Goal: Task Accomplishment & Management: Complete application form

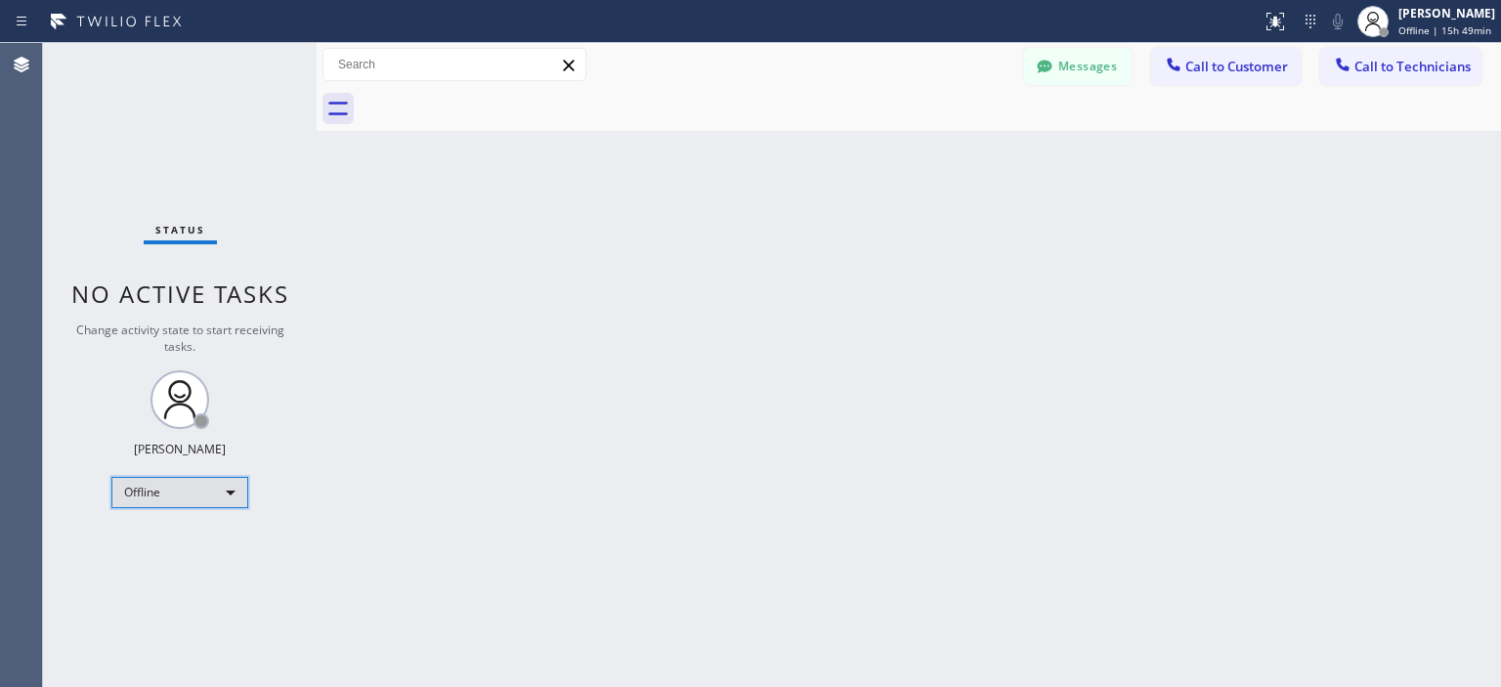
click at [192, 487] on div "Offline" at bounding box center [179, 492] width 137 height 31
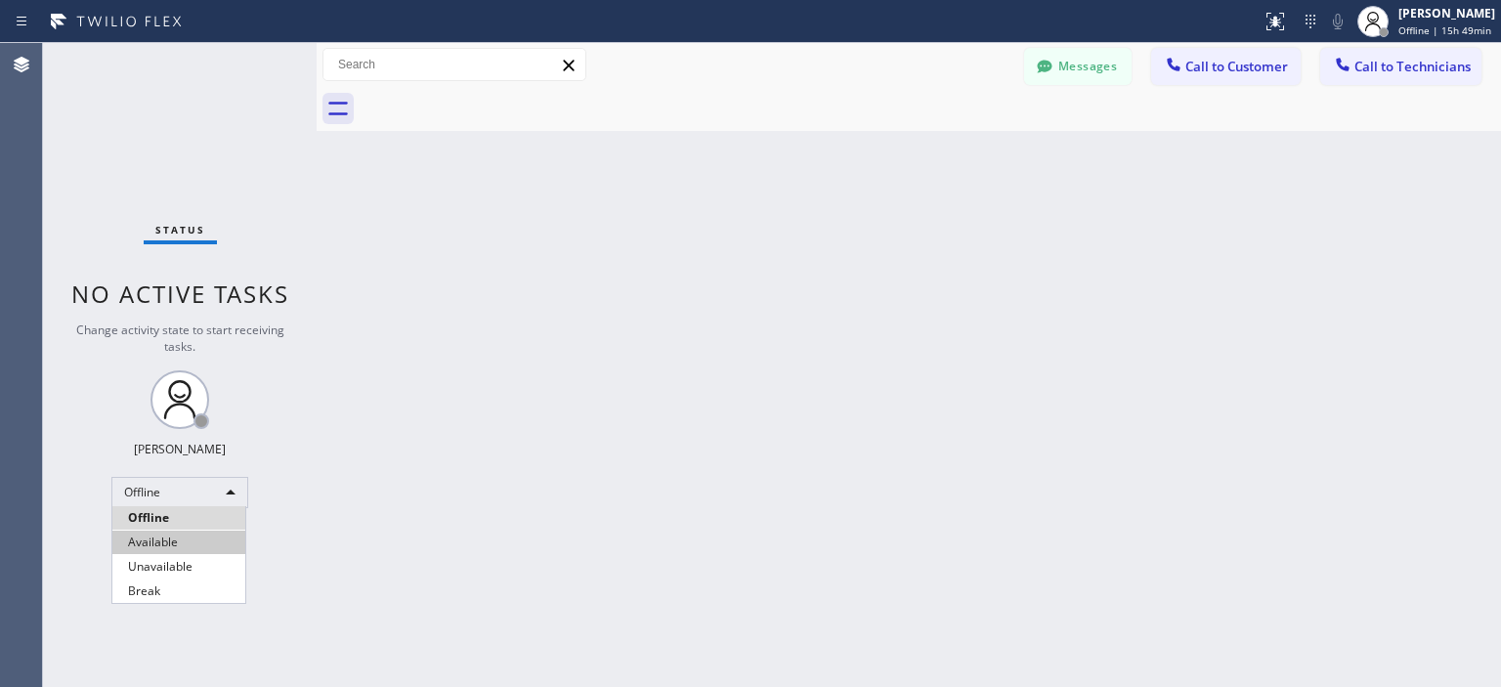
click at [187, 539] on li "Available" at bounding box center [178, 542] width 133 height 23
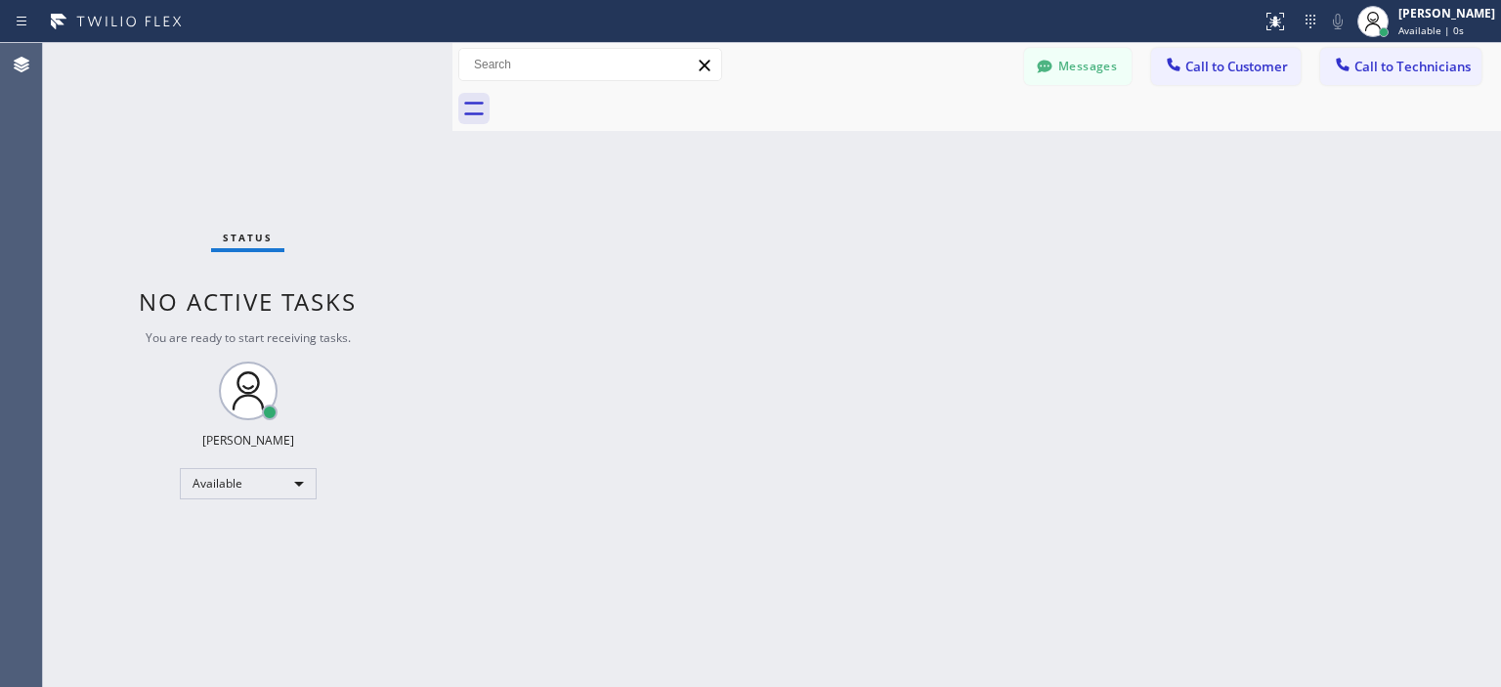
drag, startPoint x: 312, startPoint y: 128, endPoint x: 448, endPoint y: 132, distance: 135.9
click at [452, 132] on div at bounding box center [452, 365] width 0 height 644
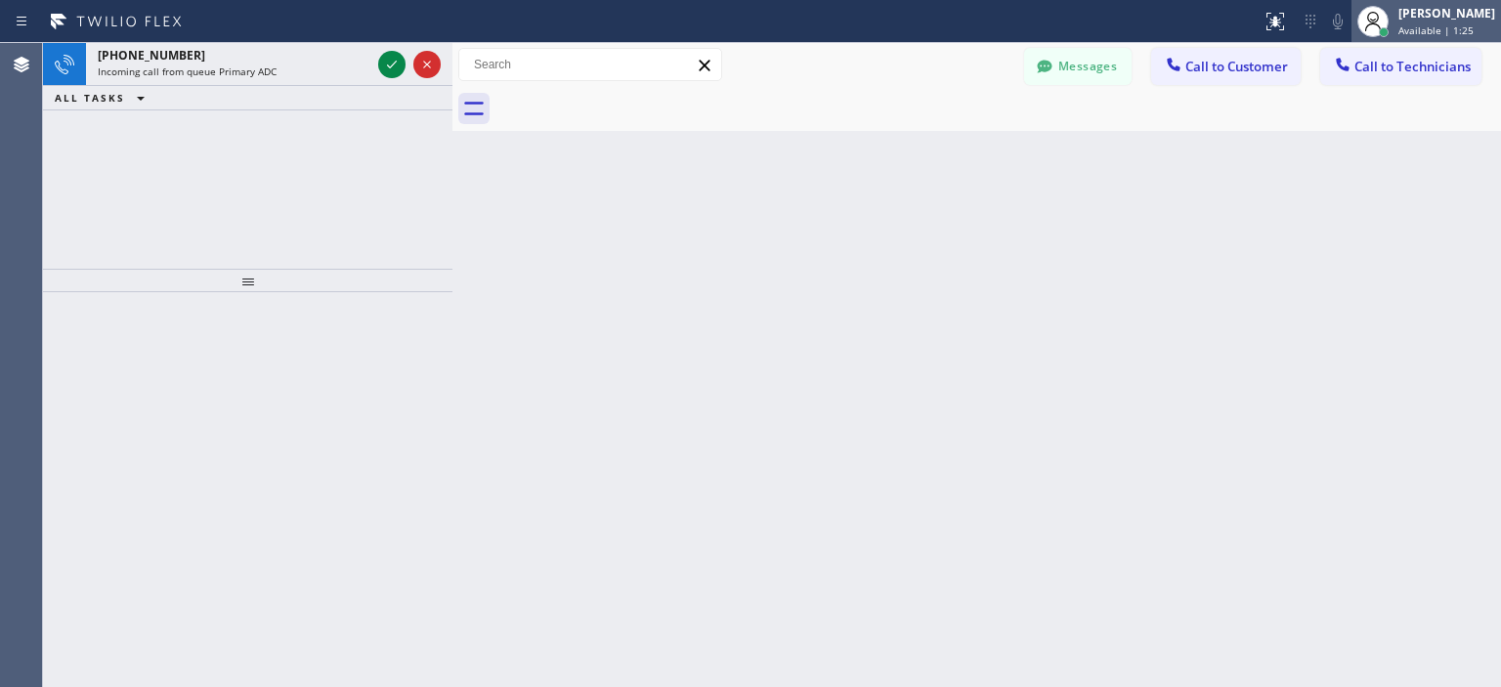
click at [1409, 20] on div "Vasyl Kuzmenko" at bounding box center [1447, 13] width 97 height 17
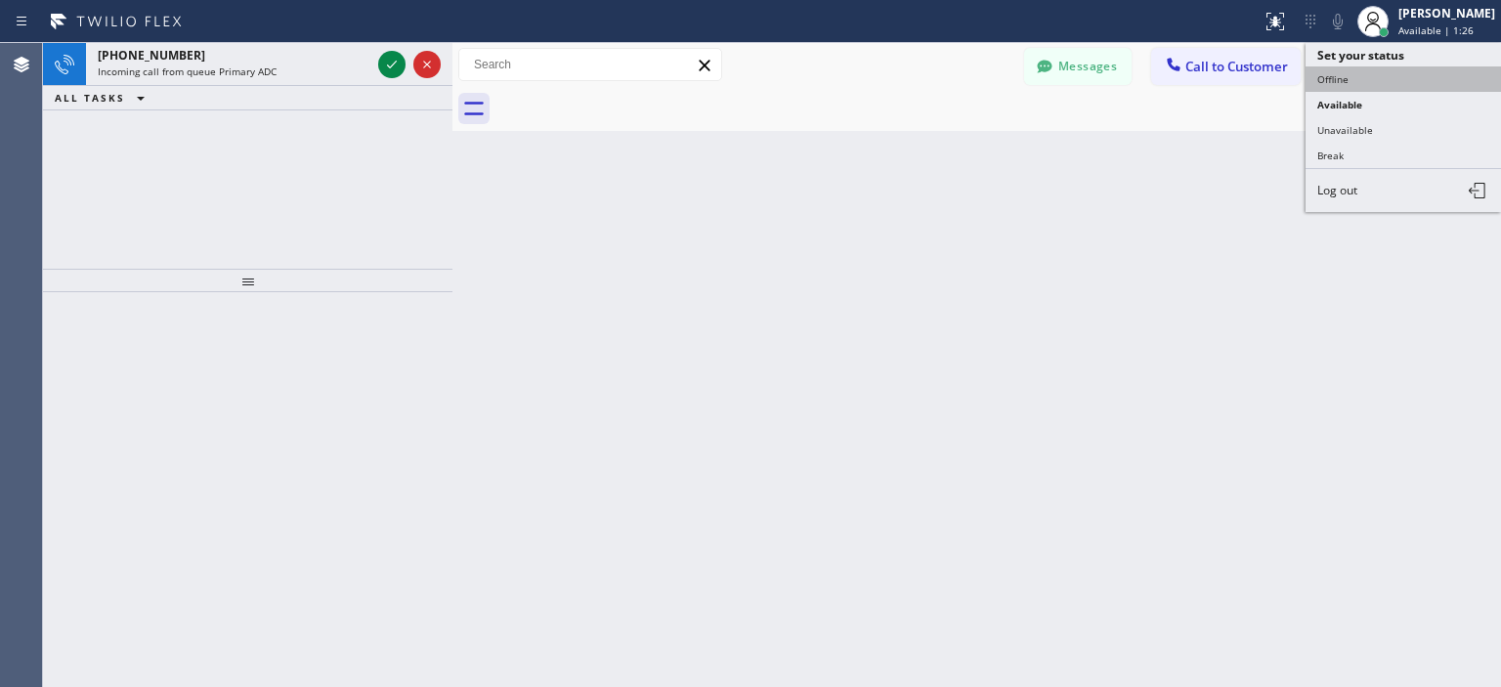
click at [1388, 82] on button "Offline" at bounding box center [1403, 78] width 195 height 25
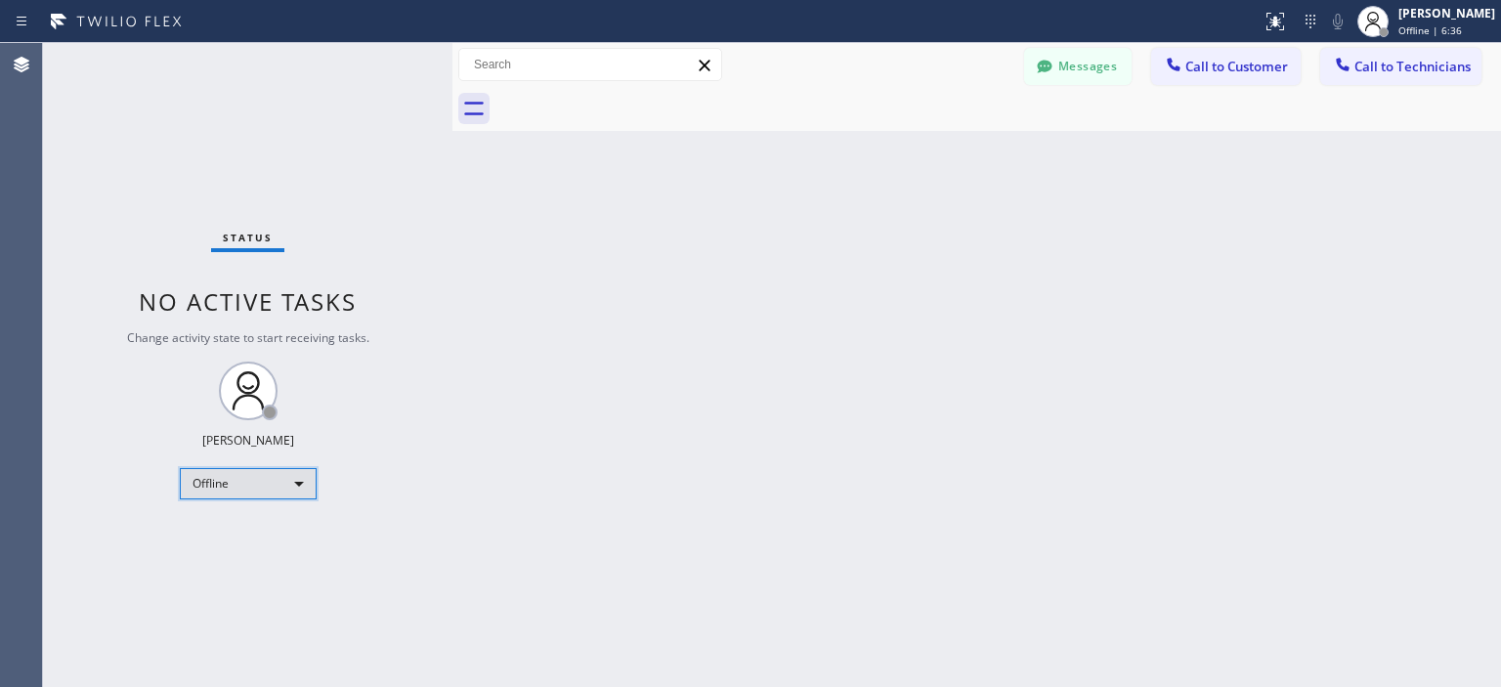
click at [231, 488] on div "Offline" at bounding box center [248, 483] width 137 height 31
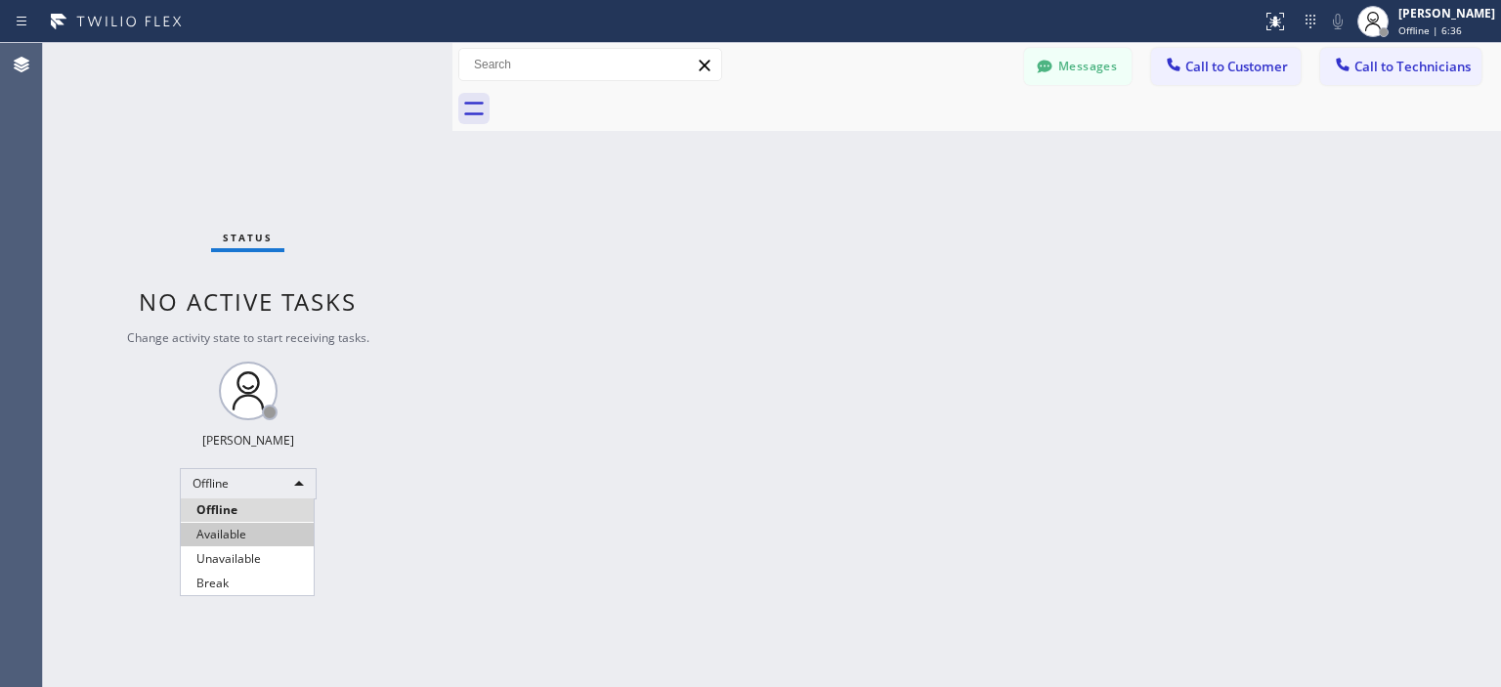
click at [241, 534] on li "Available" at bounding box center [247, 534] width 133 height 23
click at [97, 163] on div "Status No active tasks You are ready to start receiving tasks. Vasyl Kuzmenko A…" at bounding box center [247, 365] width 409 height 644
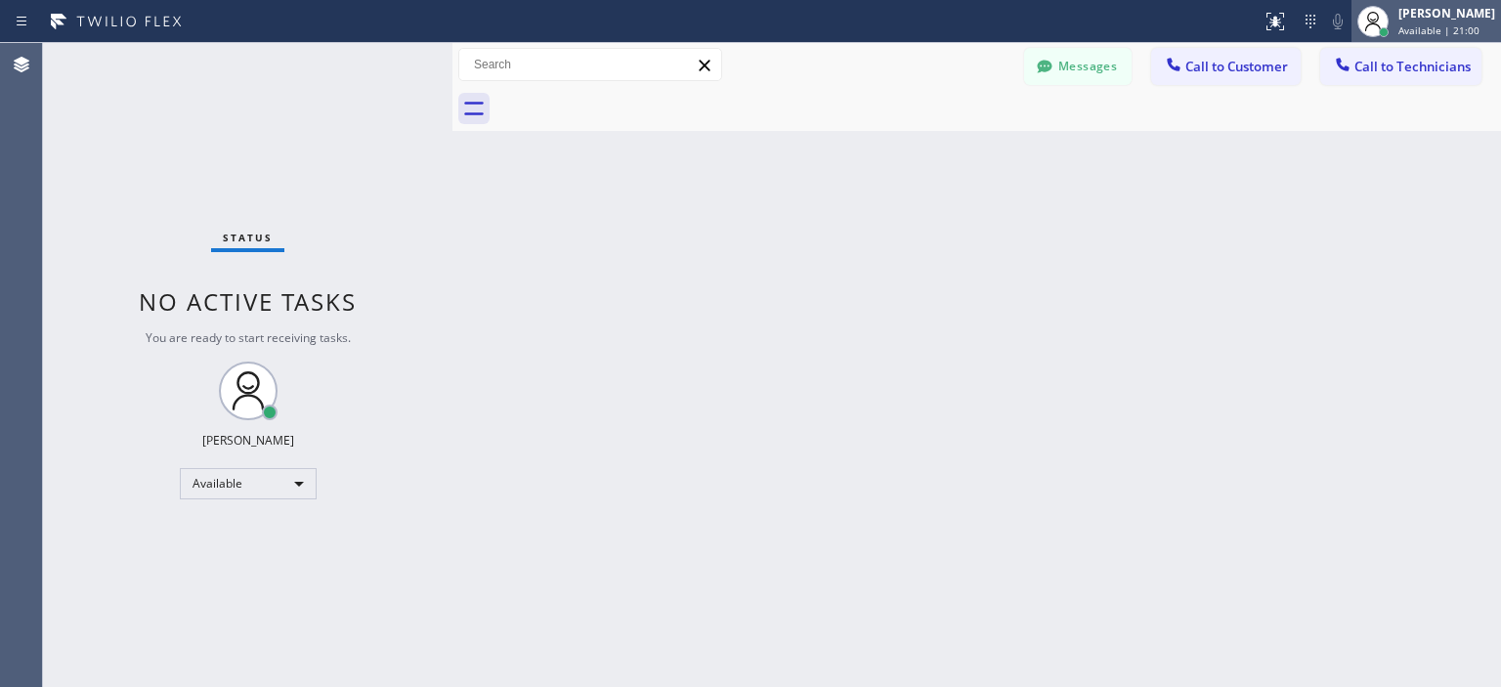
click at [1416, 20] on div "Vasyl Kuzmenko" at bounding box center [1447, 13] width 97 height 17
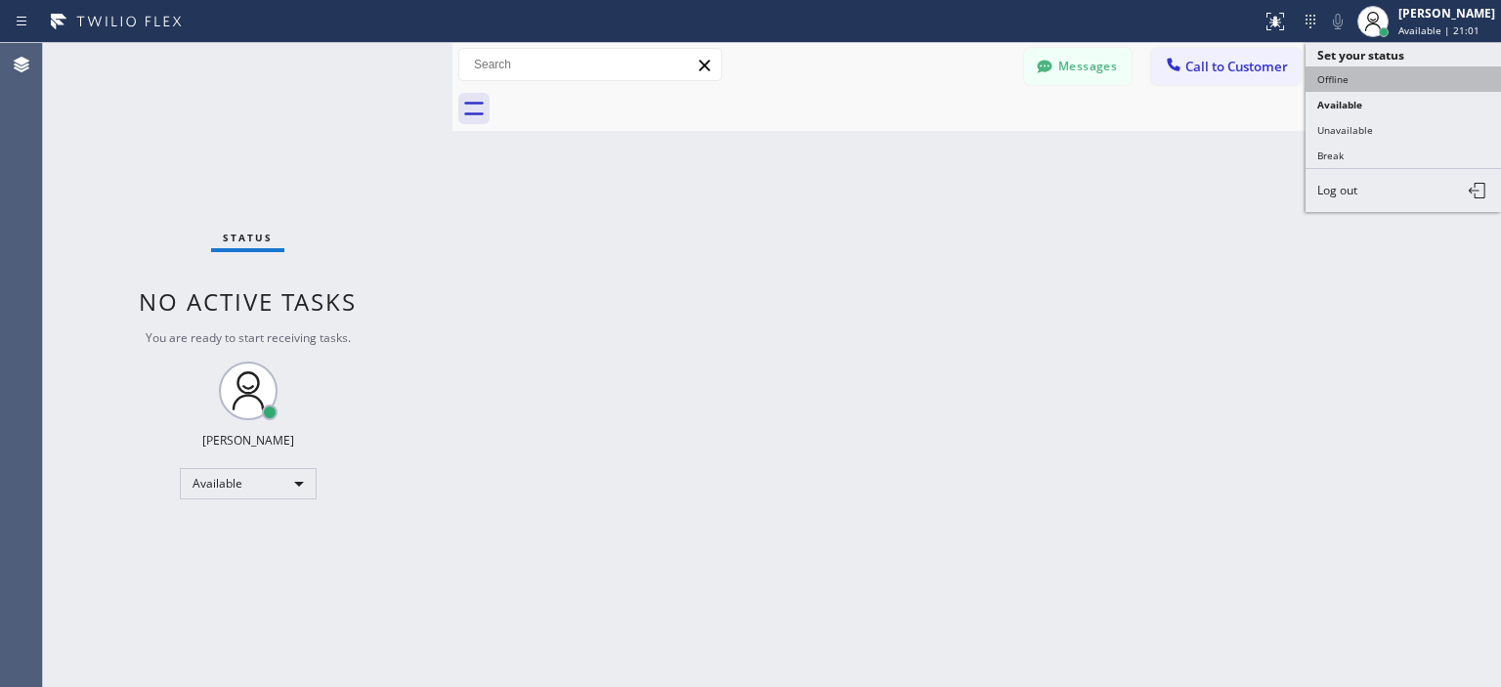
click at [1364, 81] on button "Offline" at bounding box center [1403, 78] width 195 height 25
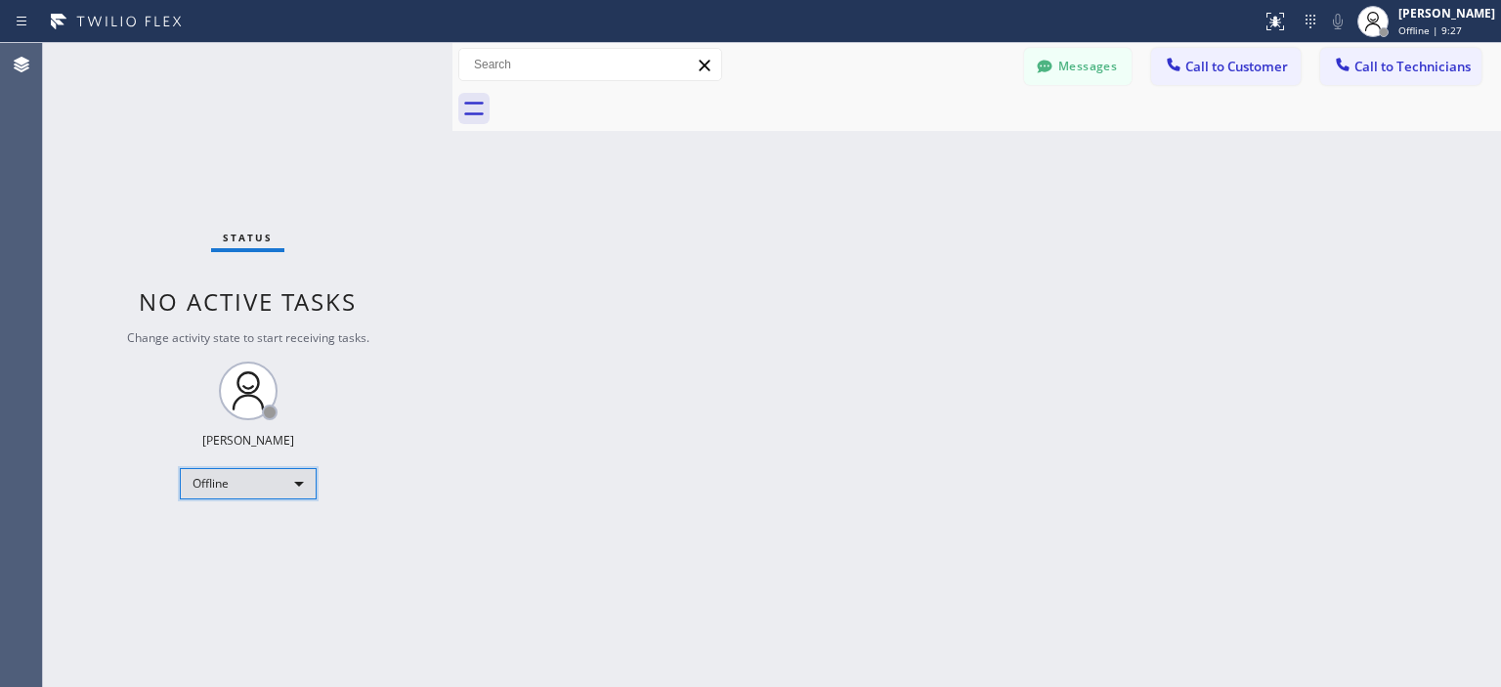
click at [266, 487] on div "Offline" at bounding box center [248, 483] width 137 height 31
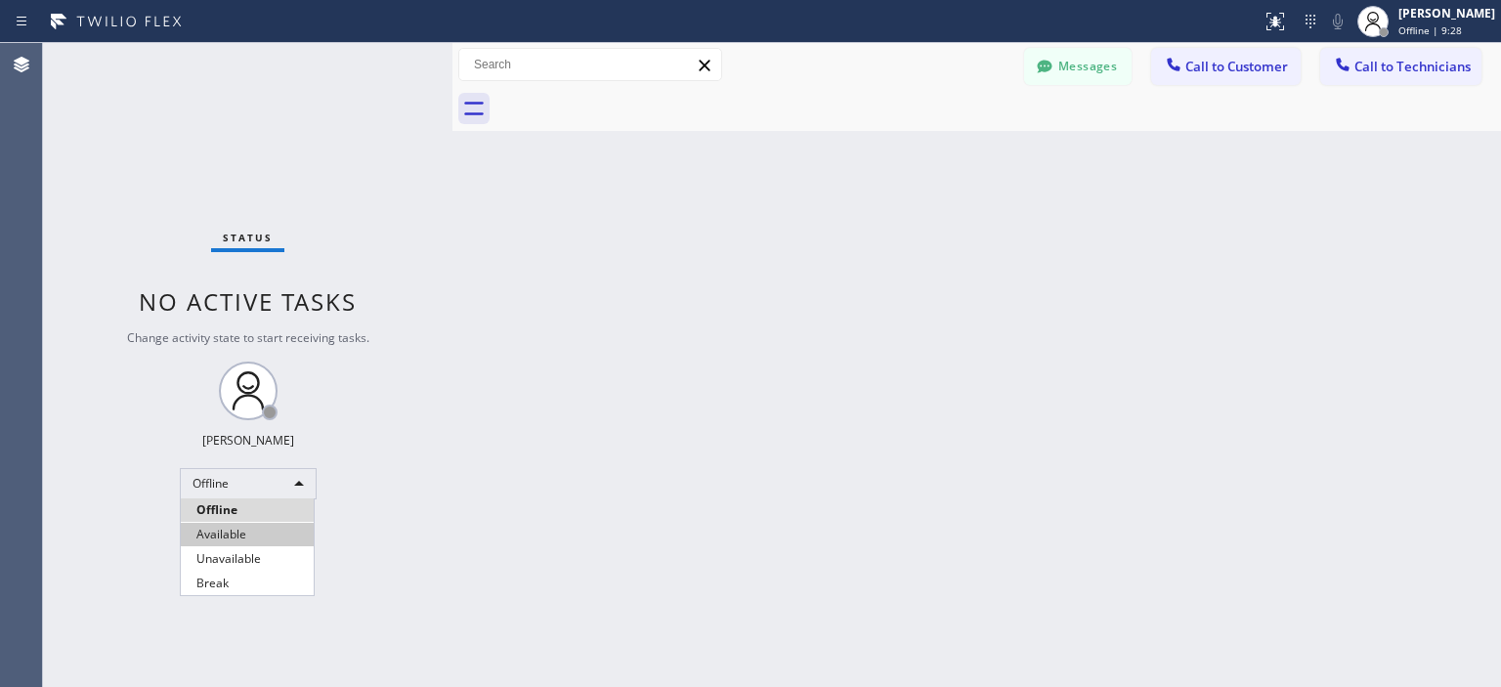
click at [258, 537] on li "Available" at bounding box center [247, 534] width 133 height 23
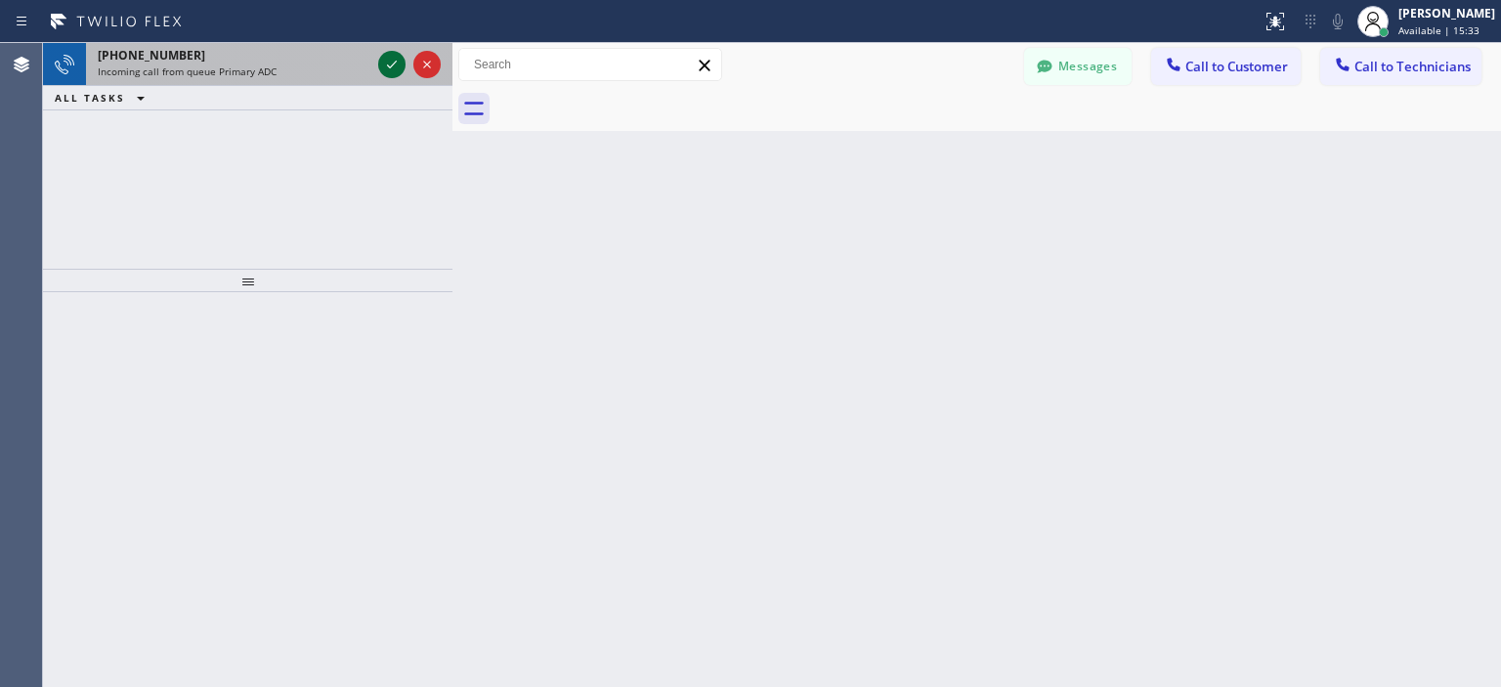
click at [395, 65] on icon at bounding box center [391, 64] width 23 height 23
click at [397, 65] on icon at bounding box center [391, 64] width 23 height 23
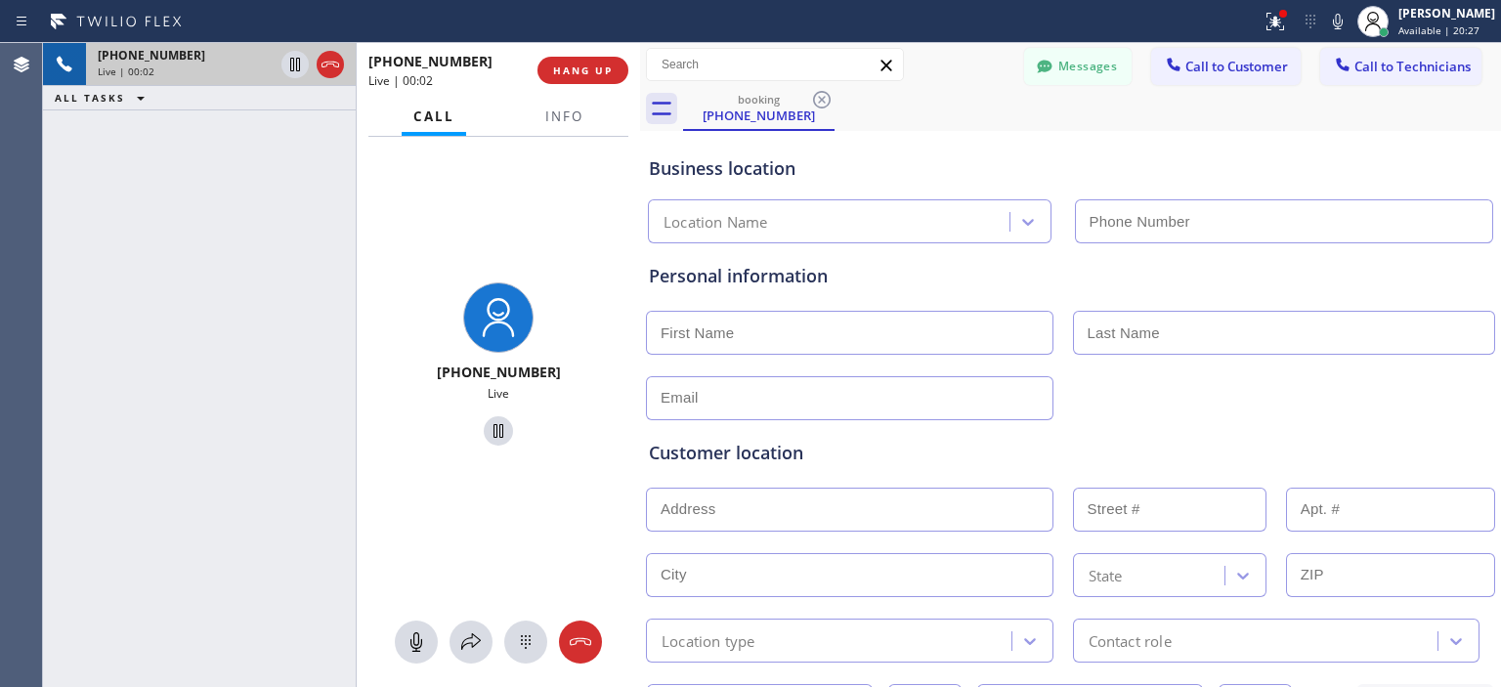
drag, startPoint x: 451, startPoint y: 95, endPoint x: 638, endPoint y: 120, distance: 189.4
click at [640, 120] on div at bounding box center [640, 365] width 0 height 644
click at [564, 117] on span "Info" at bounding box center [564, 117] width 38 height 18
type input "(800) 686-5038"
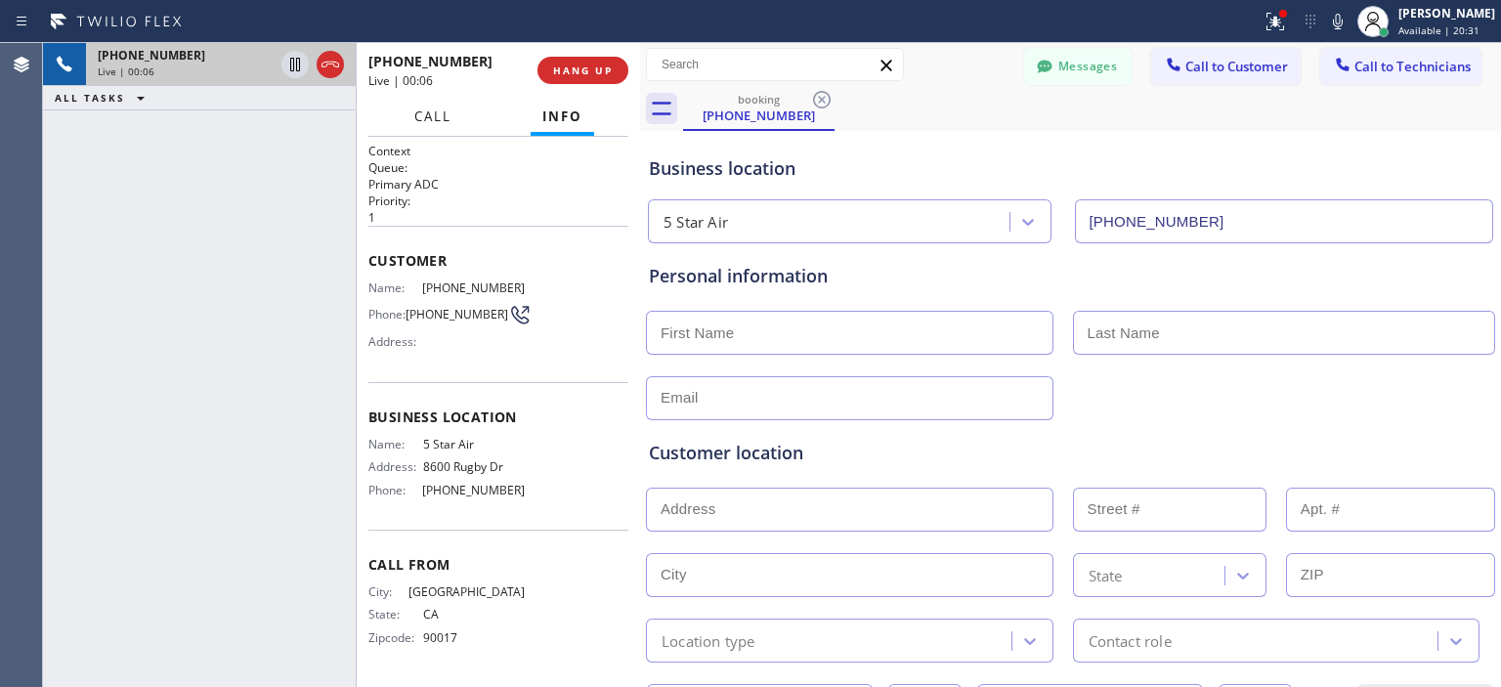
click at [440, 119] on span "Call" at bounding box center [432, 117] width 37 height 18
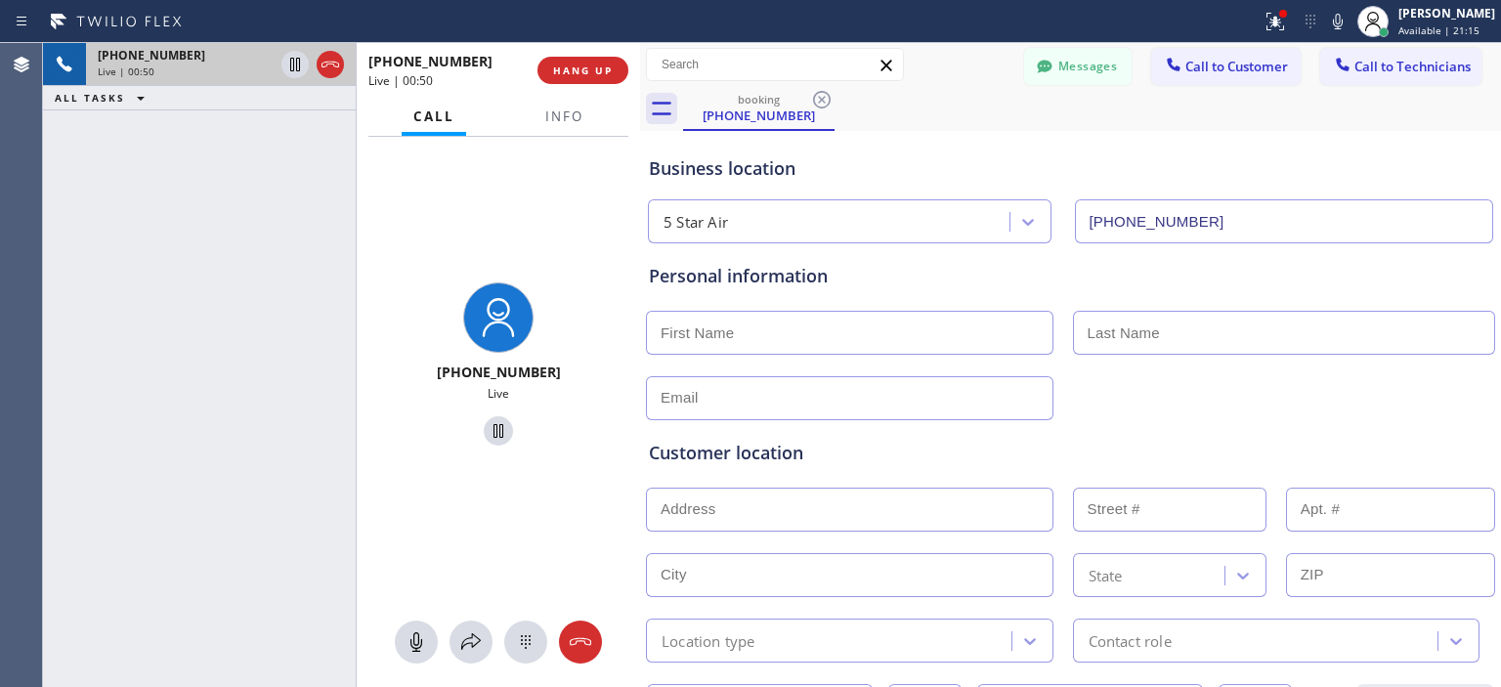
click at [821, 337] on input "text" at bounding box center [850, 333] width 408 height 44
type input "Ernest"
click at [1111, 335] on input "text" at bounding box center [1284, 333] width 423 height 44
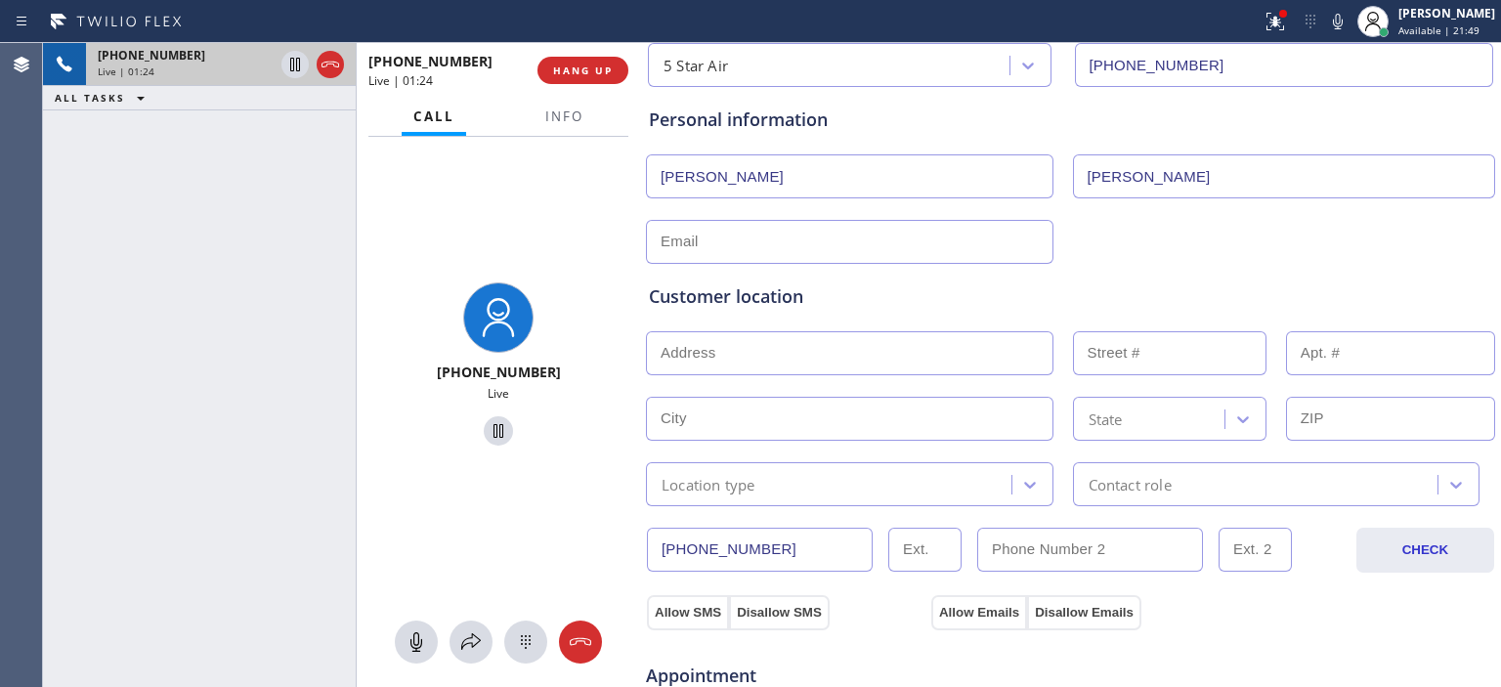
type input "Williams"
click at [756, 351] on input "text" at bounding box center [850, 353] width 408 height 44
paste input "3595 Santa Fe Ave, Long Beach, CA 90810, USA"
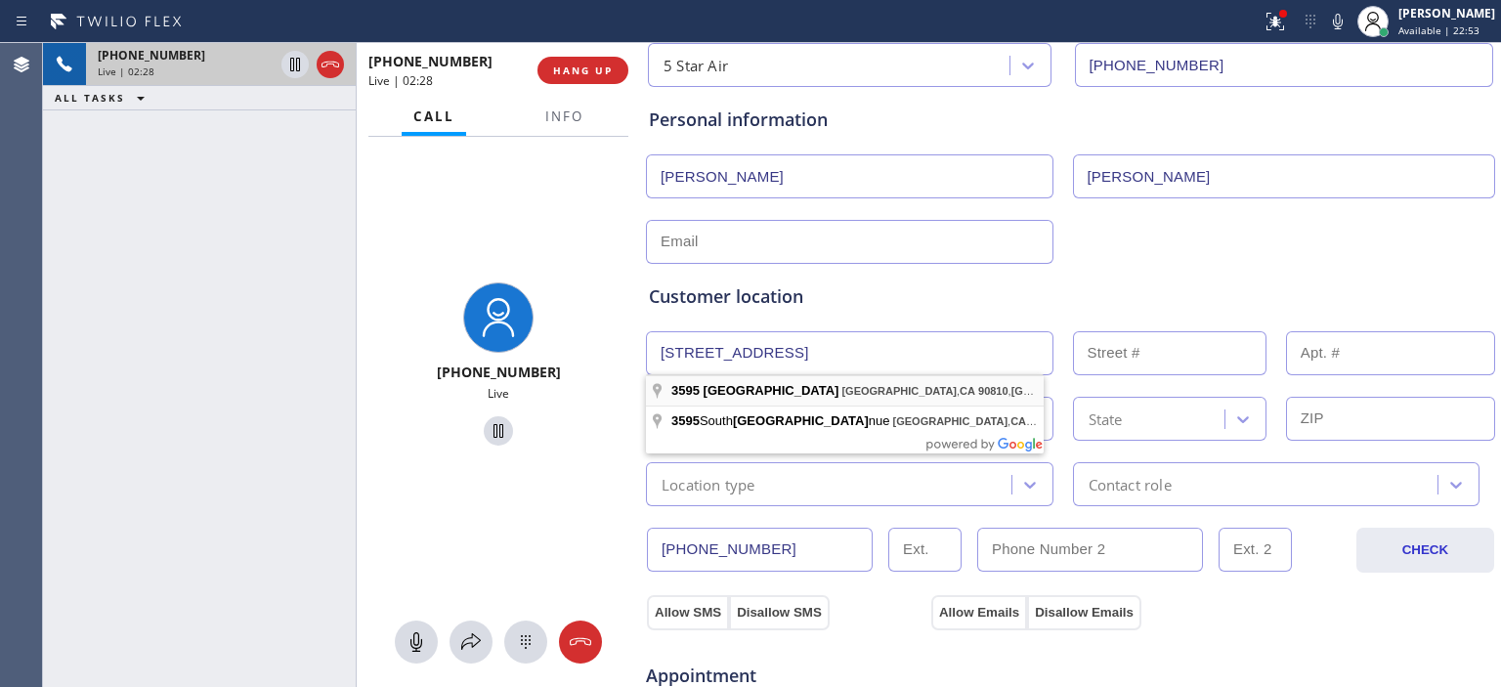
type input "3595 Santa Fe Ave"
type input "3595"
type input "Long Beach"
type input "90810"
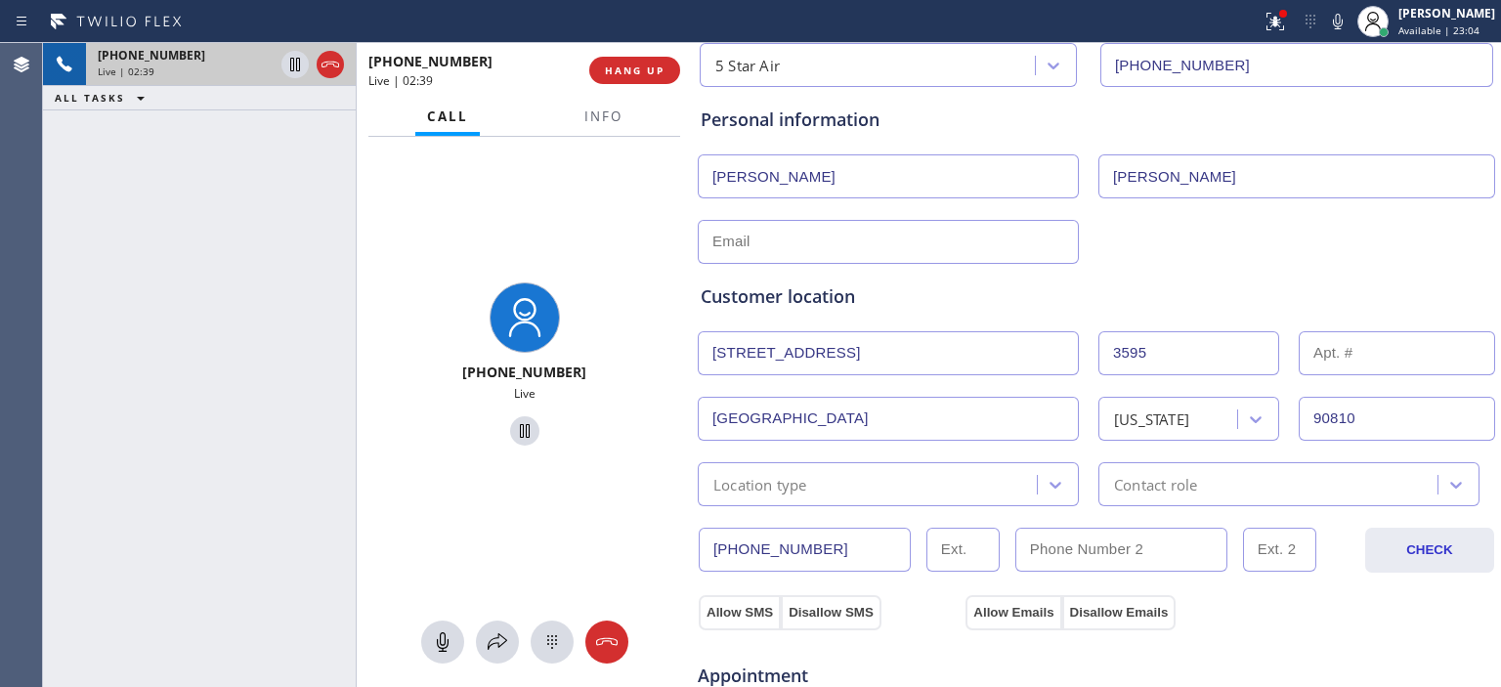
drag, startPoint x: 637, startPoint y: 115, endPoint x: 689, endPoint y: 112, distance: 51.9
click at [692, 112] on div at bounding box center [692, 365] width 0 height 644
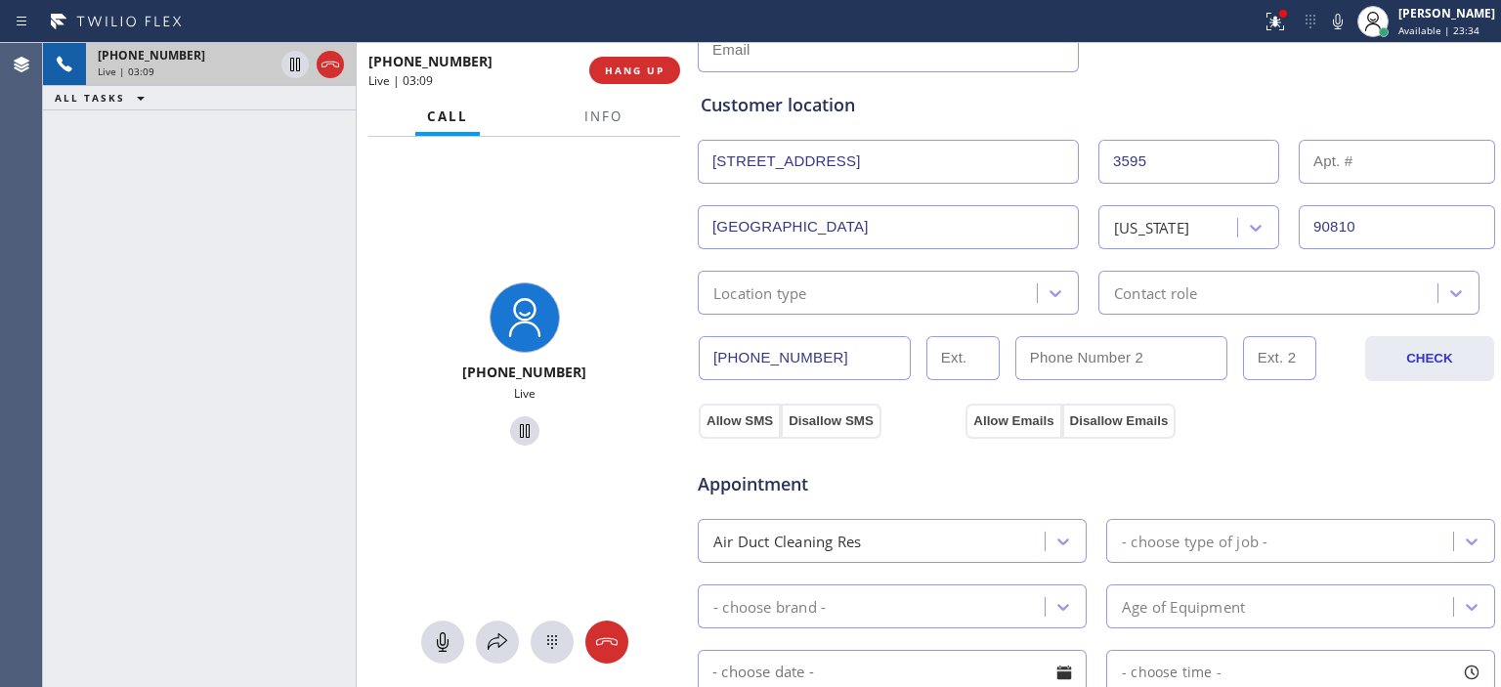
scroll to position [0, 0]
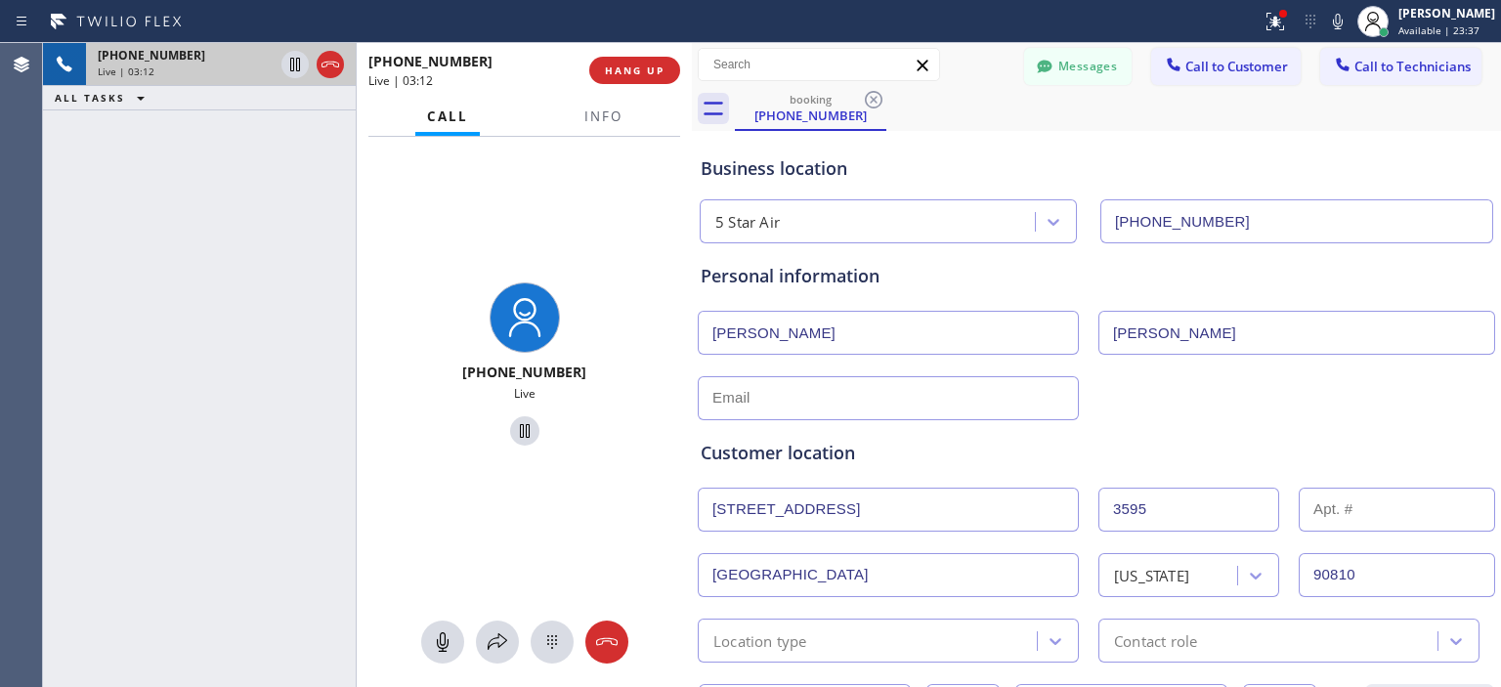
click at [910, 390] on input "text" at bounding box center [888, 398] width 381 height 44
type input "no@email.com"
click at [811, 402] on input "no@email.com" at bounding box center [888, 398] width 381 height 44
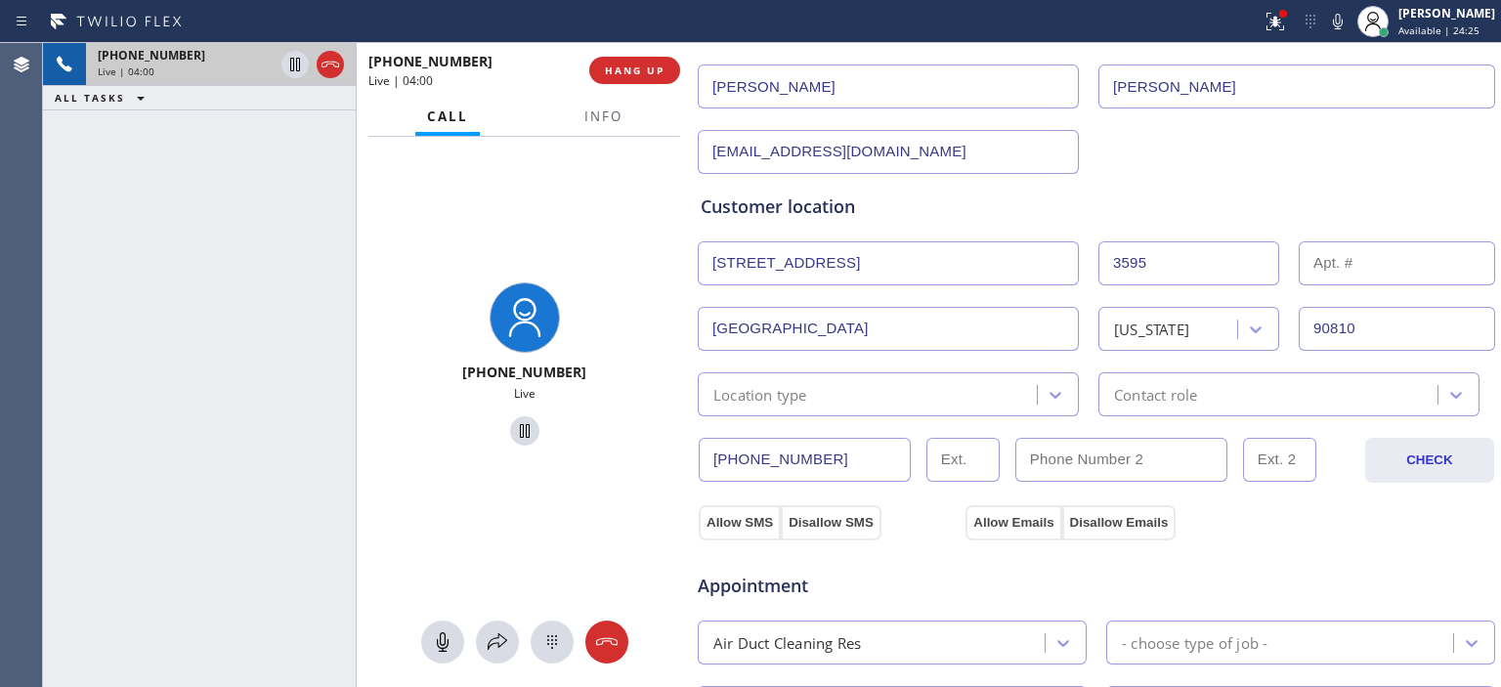
scroll to position [446, 0]
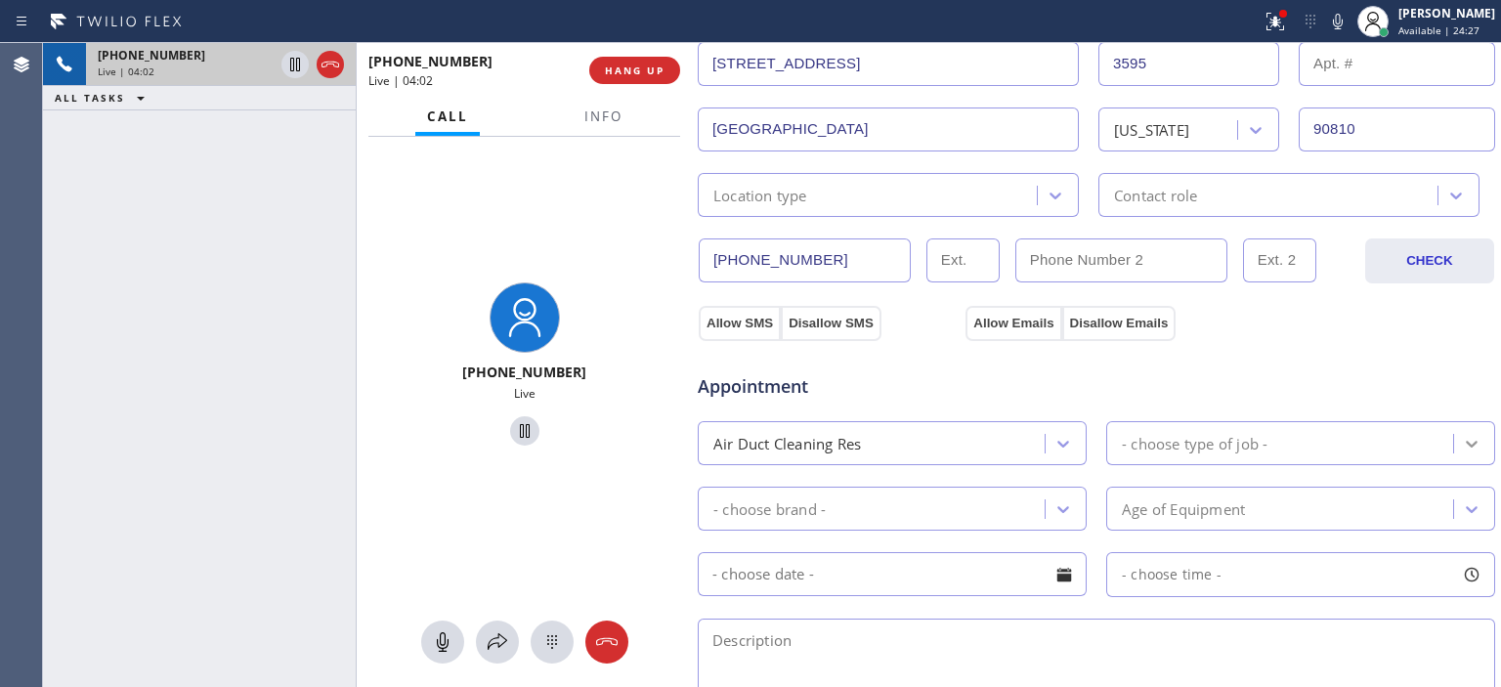
type input "ernest287@yahoo.com"
click at [1454, 441] on div at bounding box center [1471, 443] width 35 height 35
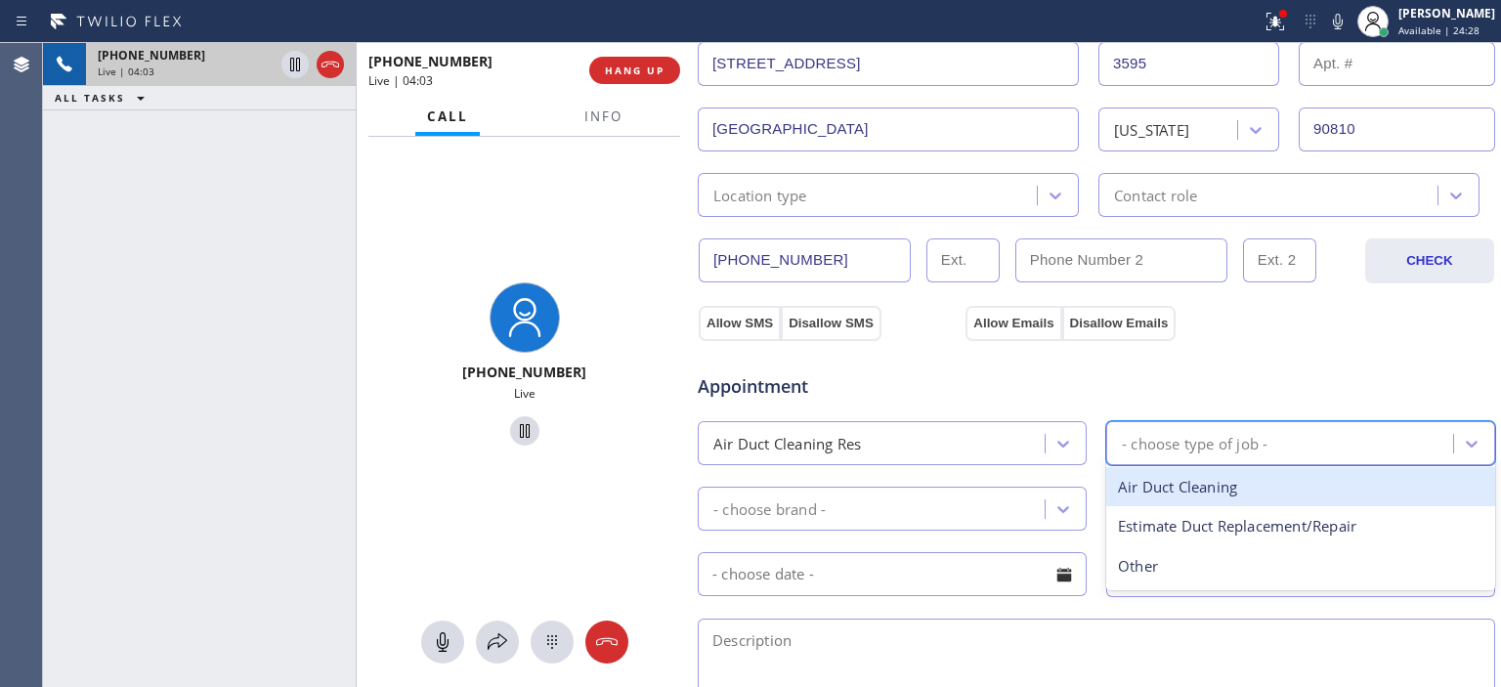
click at [1277, 482] on div "Air Duct Cleaning" at bounding box center [1300, 487] width 389 height 40
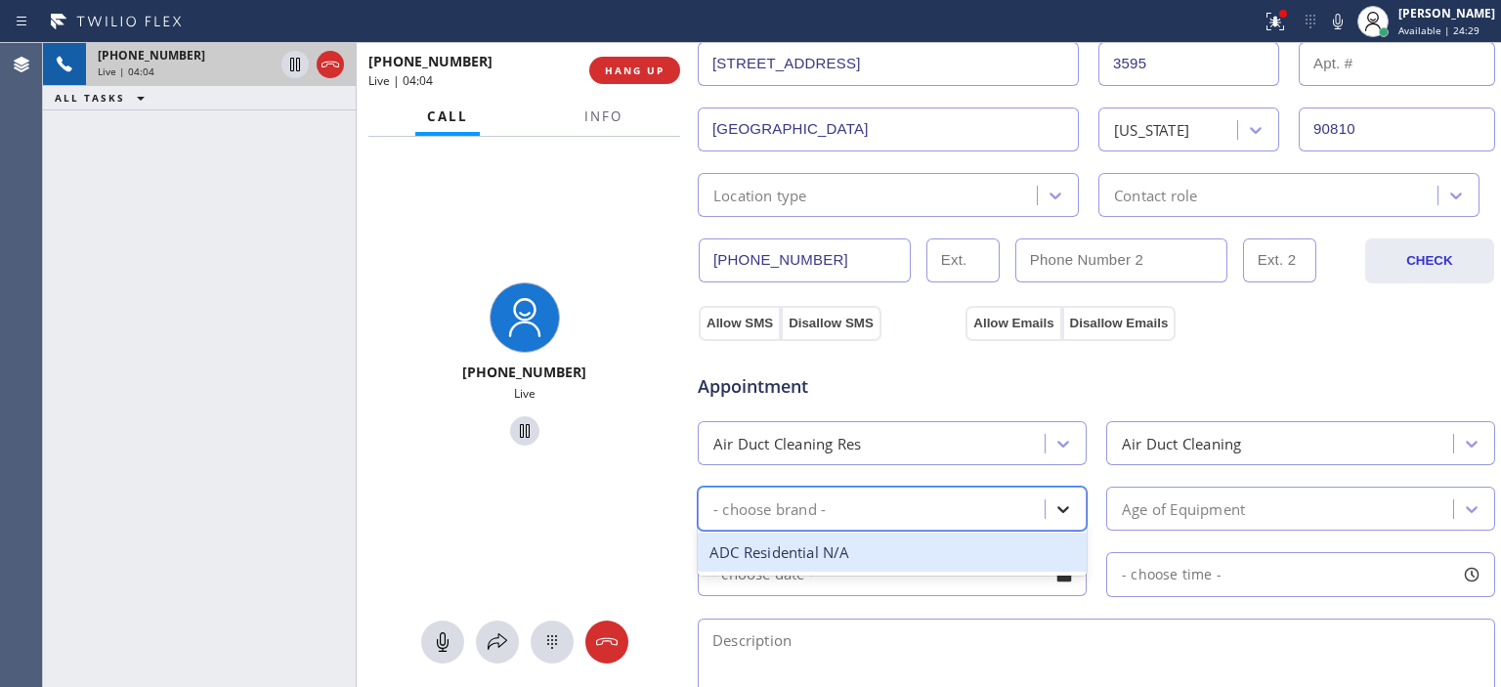
click at [1059, 499] on icon at bounding box center [1064, 509] width 20 height 20
click at [891, 539] on div "ADC Residential N/A" at bounding box center [892, 553] width 389 height 40
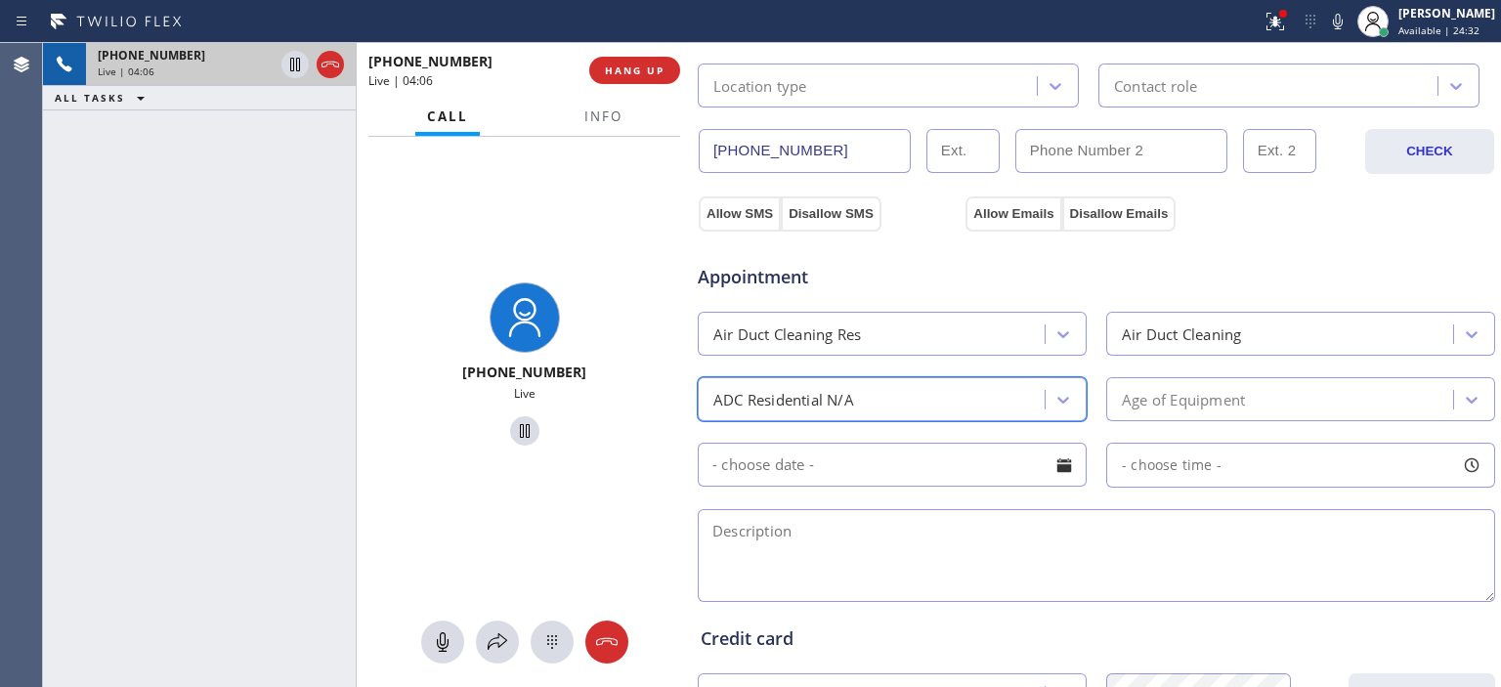
scroll to position [571, 0]
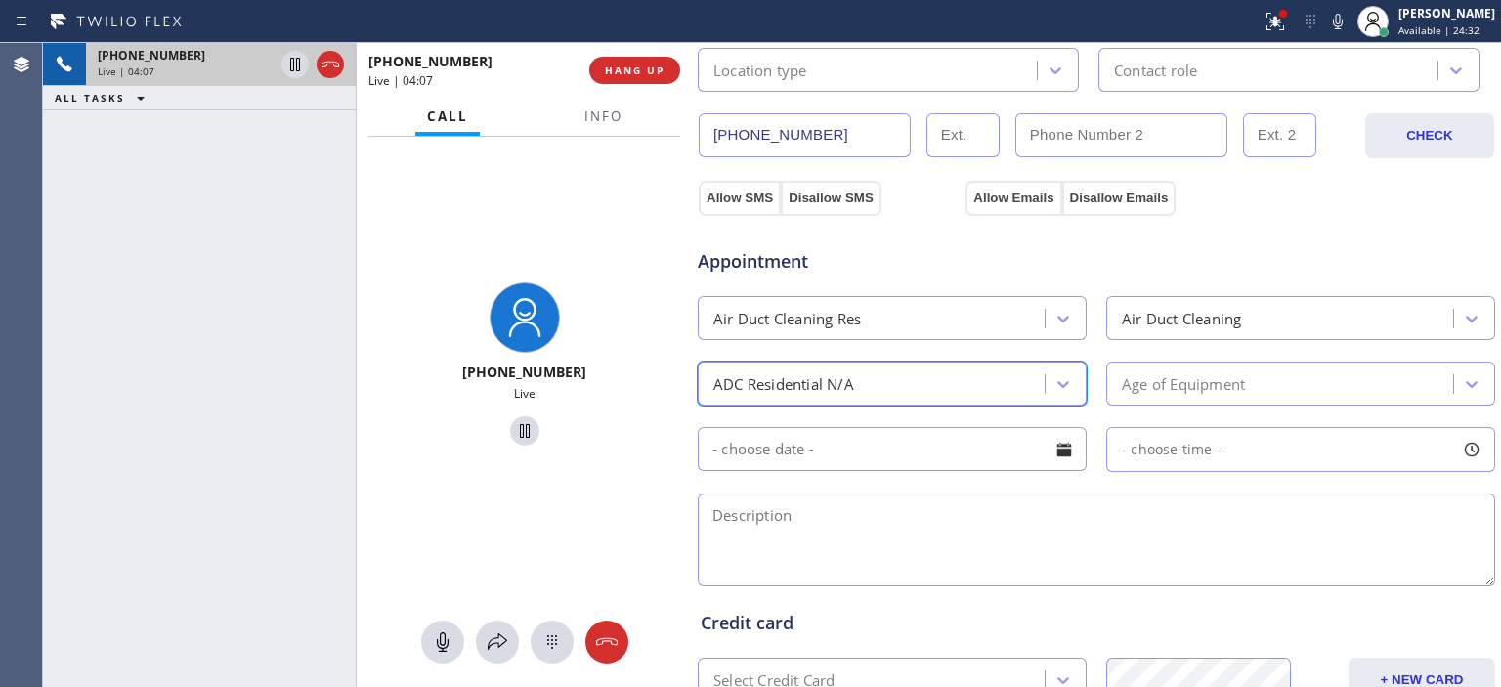
click at [1020, 442] on input "text" at bounding box center [892, 449] width 389 height 44
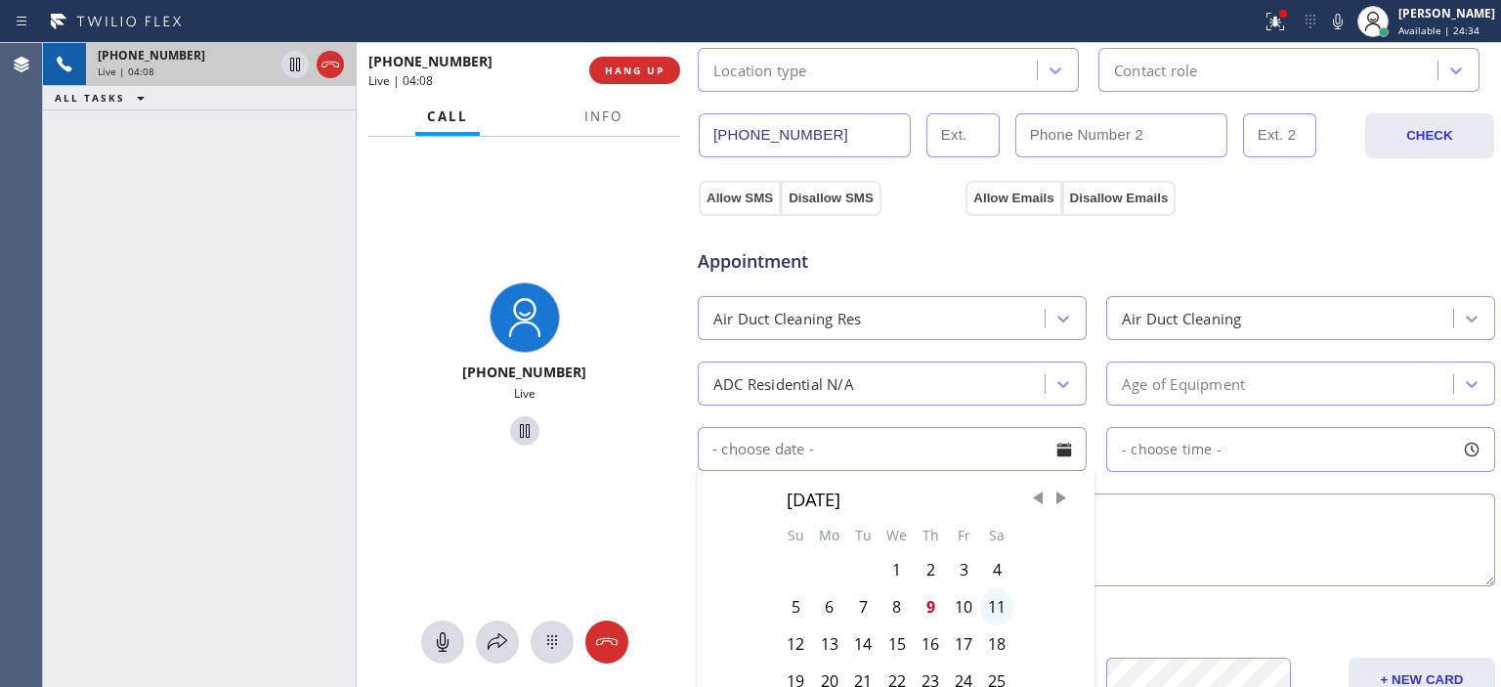
click at [993, 602] on div "11" at bounding box center [996, 606] width 33 height 37
type input "10/11/2025"
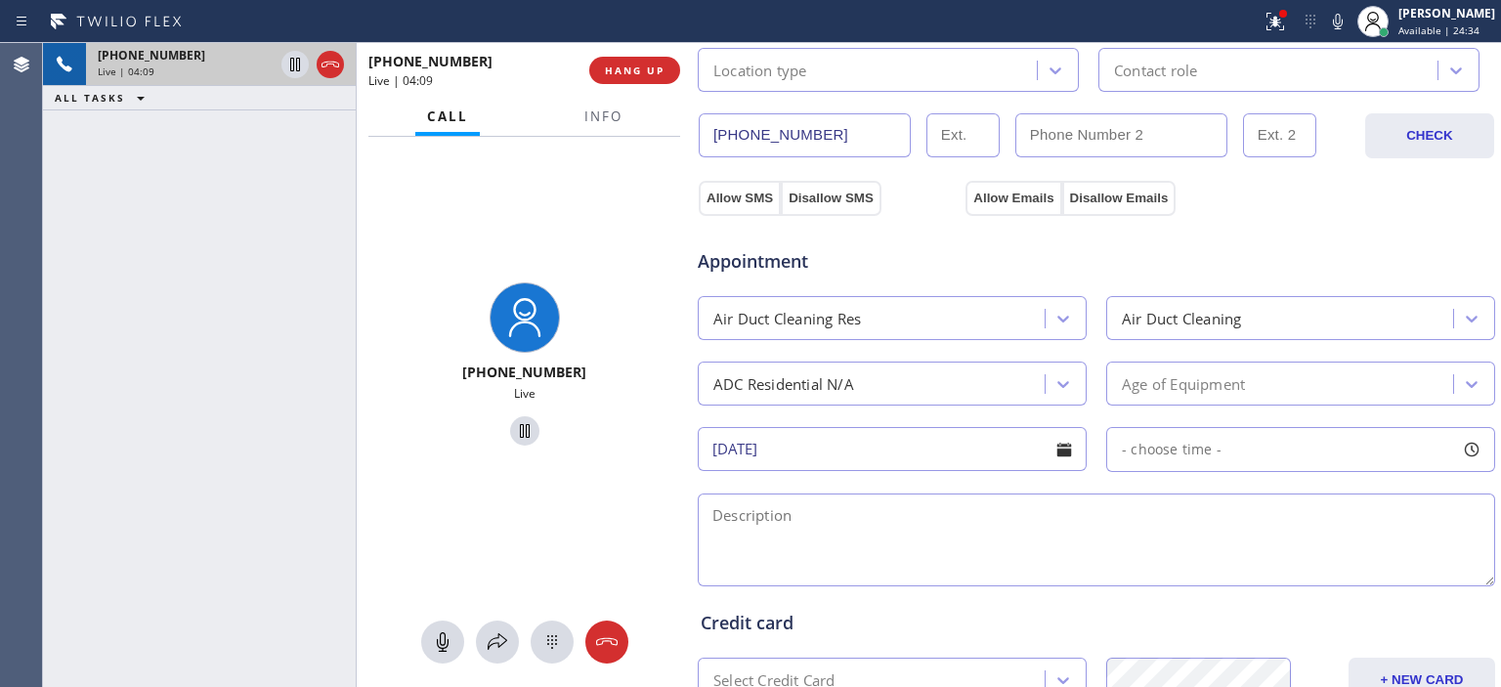
click at [1436, 442] on div "- choose time -" at bounding box center [1300, 449] width 389 height 45
drag, startPoint x: 1119, startPoint y: 558, endPoint x: 1302, endPoint y: 574, distance: 183.4
click at [1302, 574] on div at bounding box center [1309, 568] width 23 height 41
drag, startPoint x: 1114, startPoint y: 570, endPoint x: 1216, endPoint y: 564, distance: 101.8
click at [1220, 564] on div at bounding box center [1231, 568] width 23 height 41
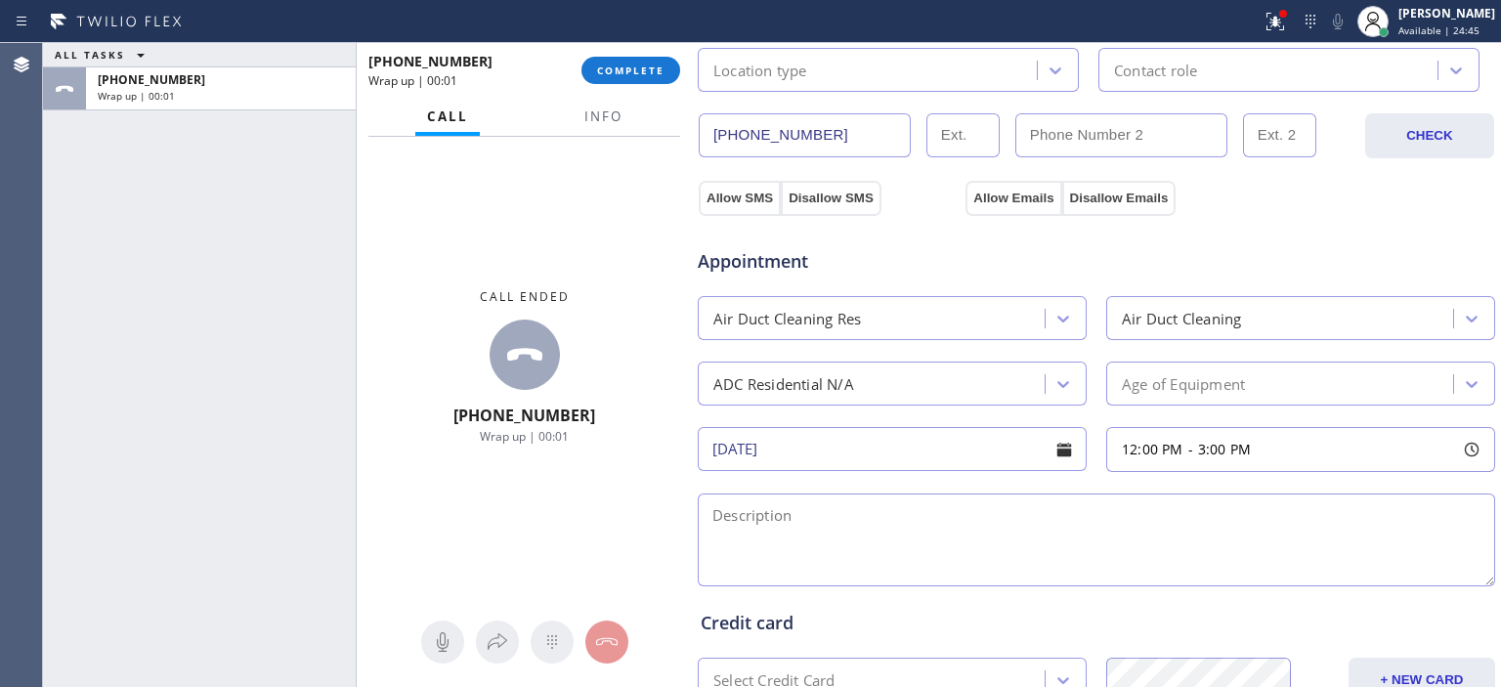
click at [809, 516] on textarea at bounding box center [1096, 540] width 797 height 93
type textarea "A"
click at [587, 117] on span "Info" at bounding box center [603, 117] width 38 height 18
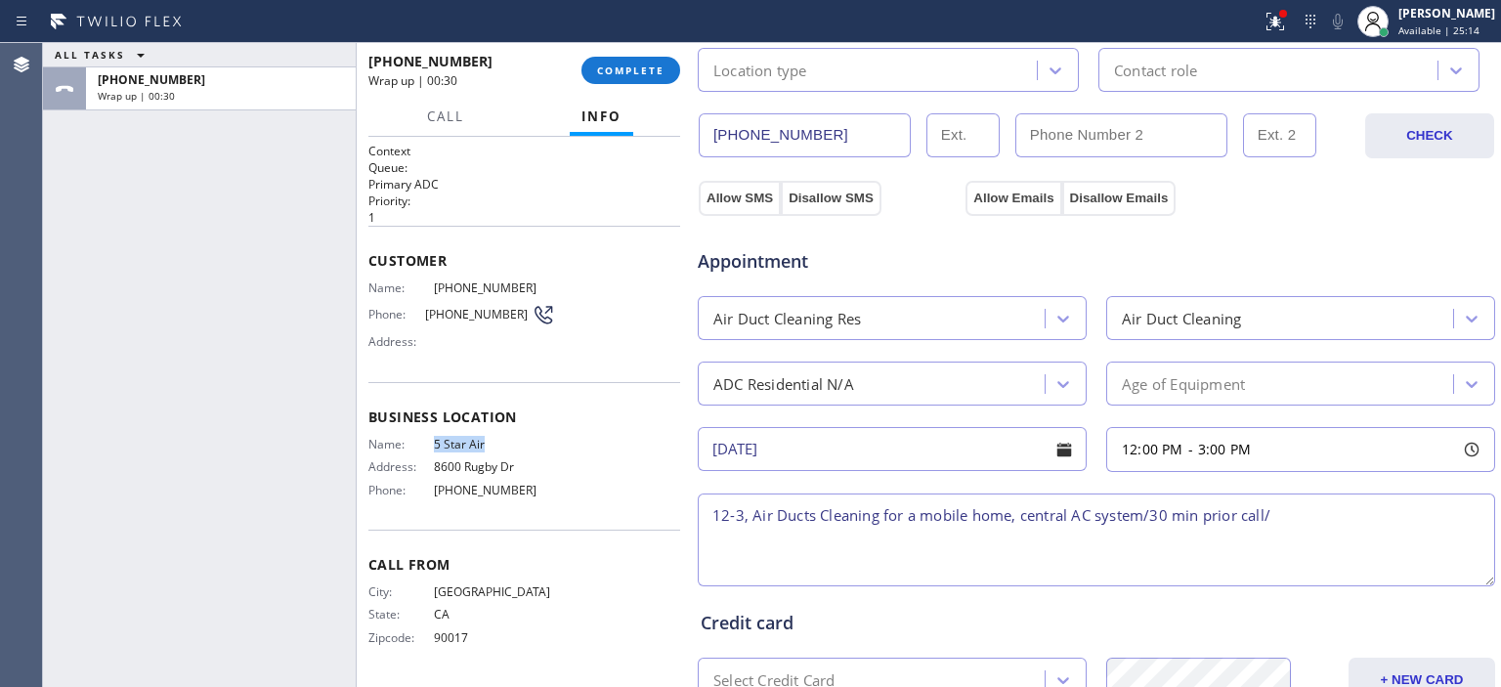
drag, startPoint x: 493, startPoint y: 441, endPoint x: 425, endPoint y: 438, distance: 67.5
click at [425, 438] on div "Name: 5 Star Air" at bounding box center [461, 444] width 187 height 15
copy div "5 Star Air"
click at [1318, 525] on textarea "12-3, Air Ducts Cleaning for a mobile home, central AC system/30 min prior call/" at bounding box center [1096, 540] width 797 height 93
paste textarea "5 Star Air"
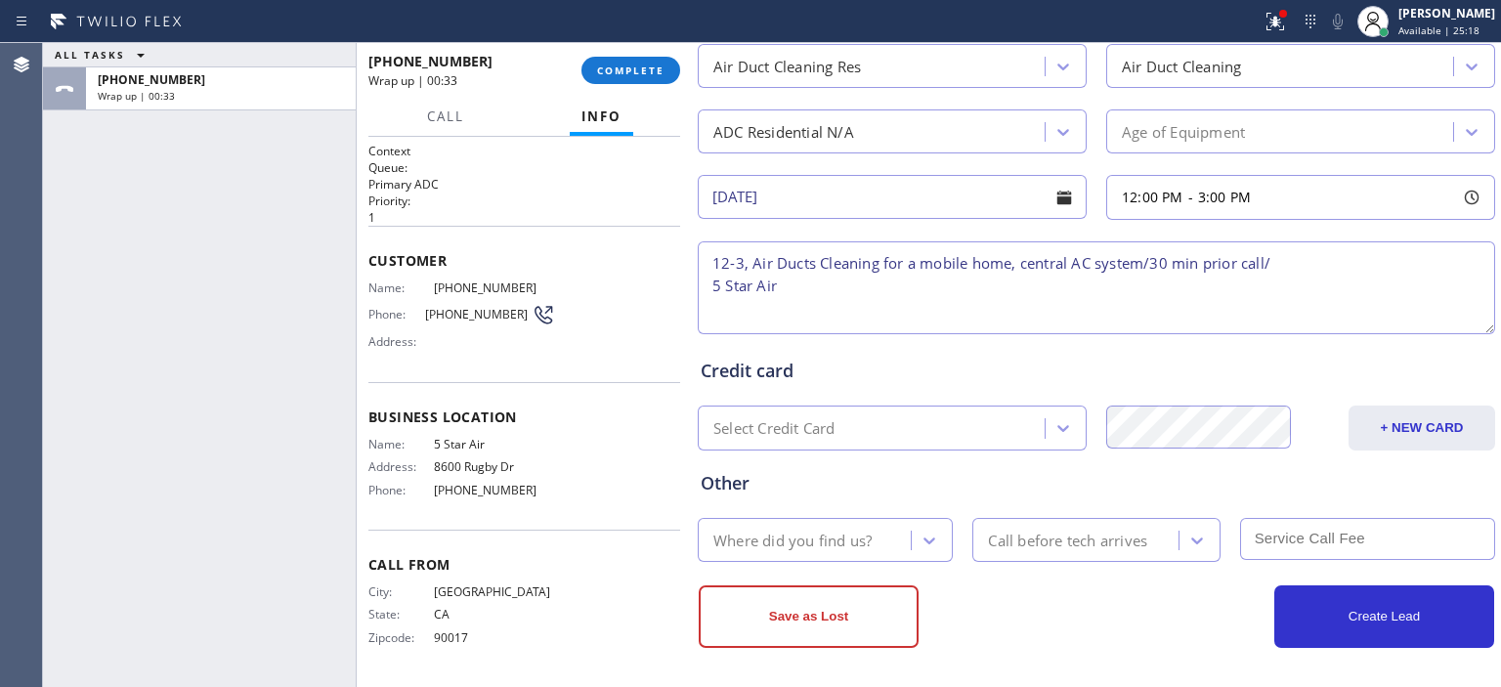
scroll to position [822, 0]
type textarea "12-3, Air Ducts Cleaning for a mobile home, central AC system/30 min prior call…"
click at [889, 540] on div "Where did you find us?" at bounding box center [807, 541] width 207 height 34
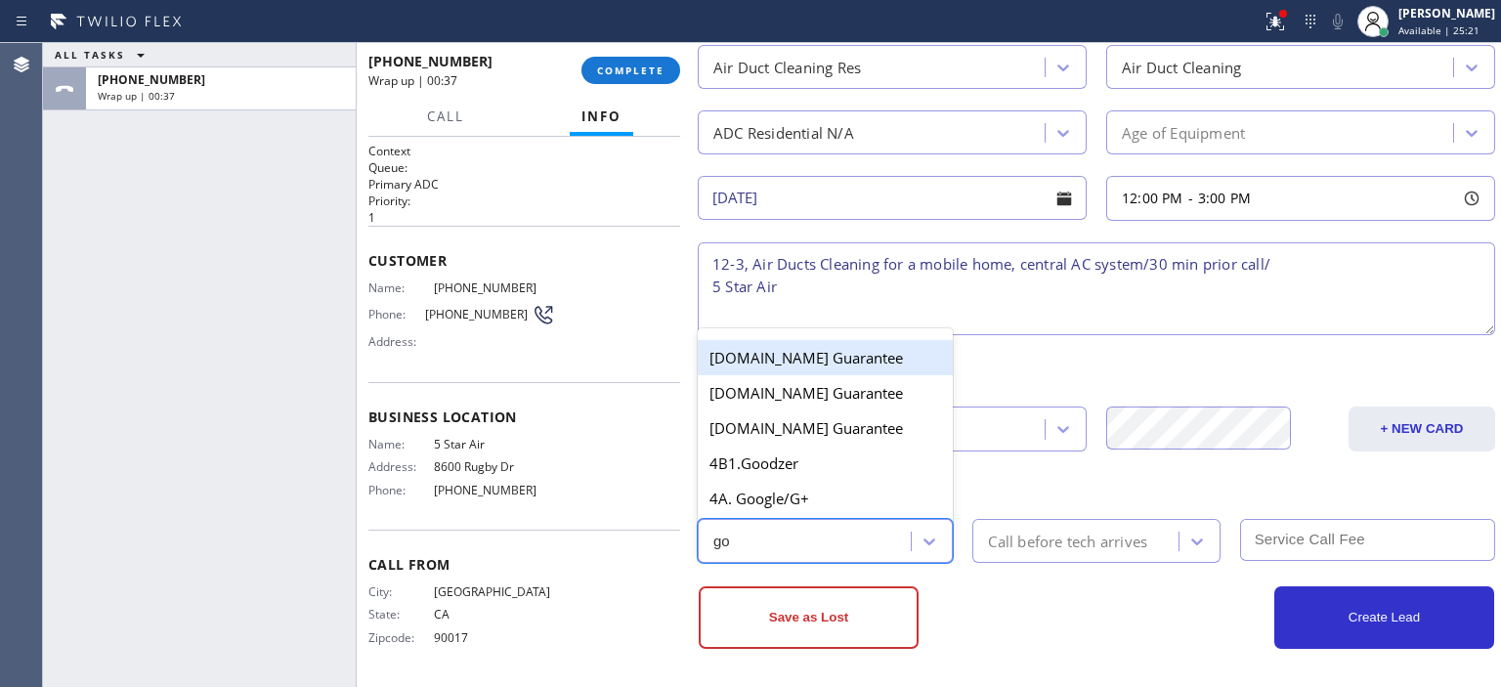
type input "goo"
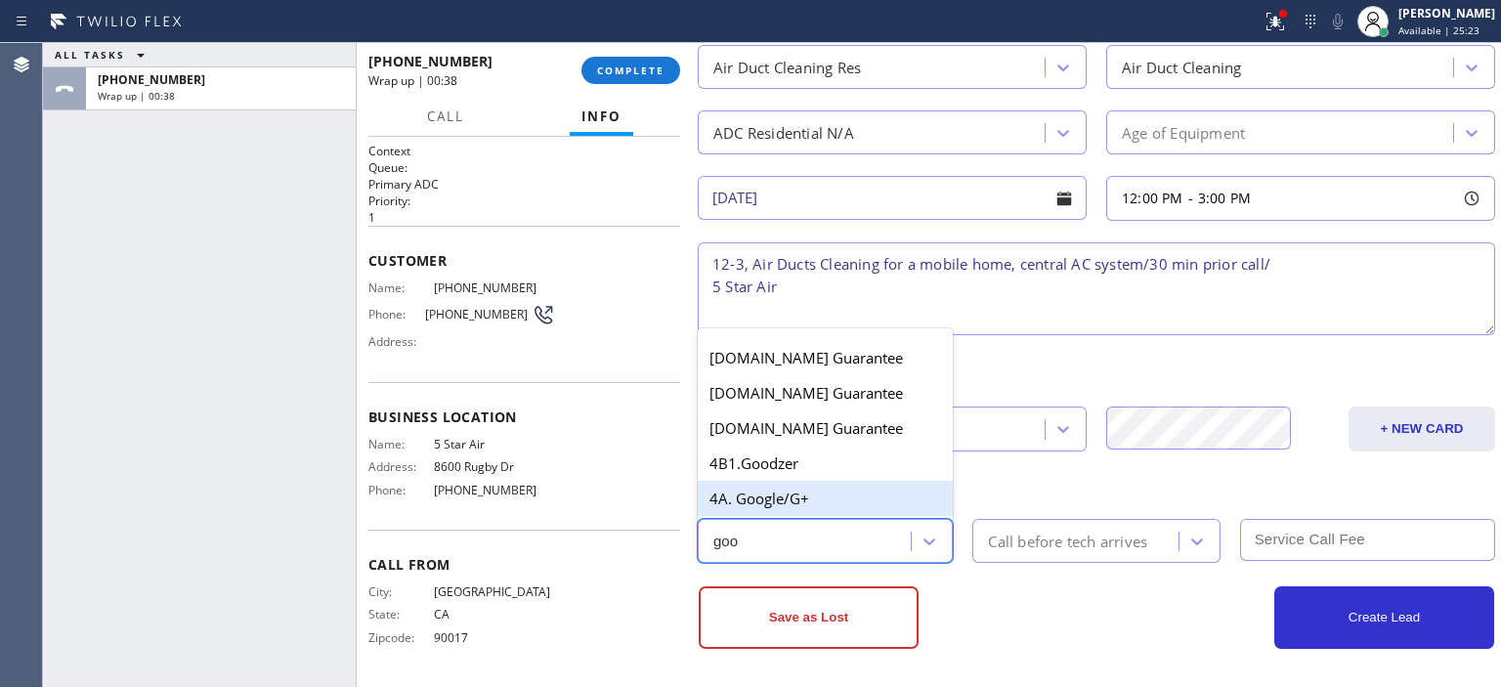
click at [810, 483] on div "4A. Google/G+" at bounding box center [825, 498] width 255 height 35
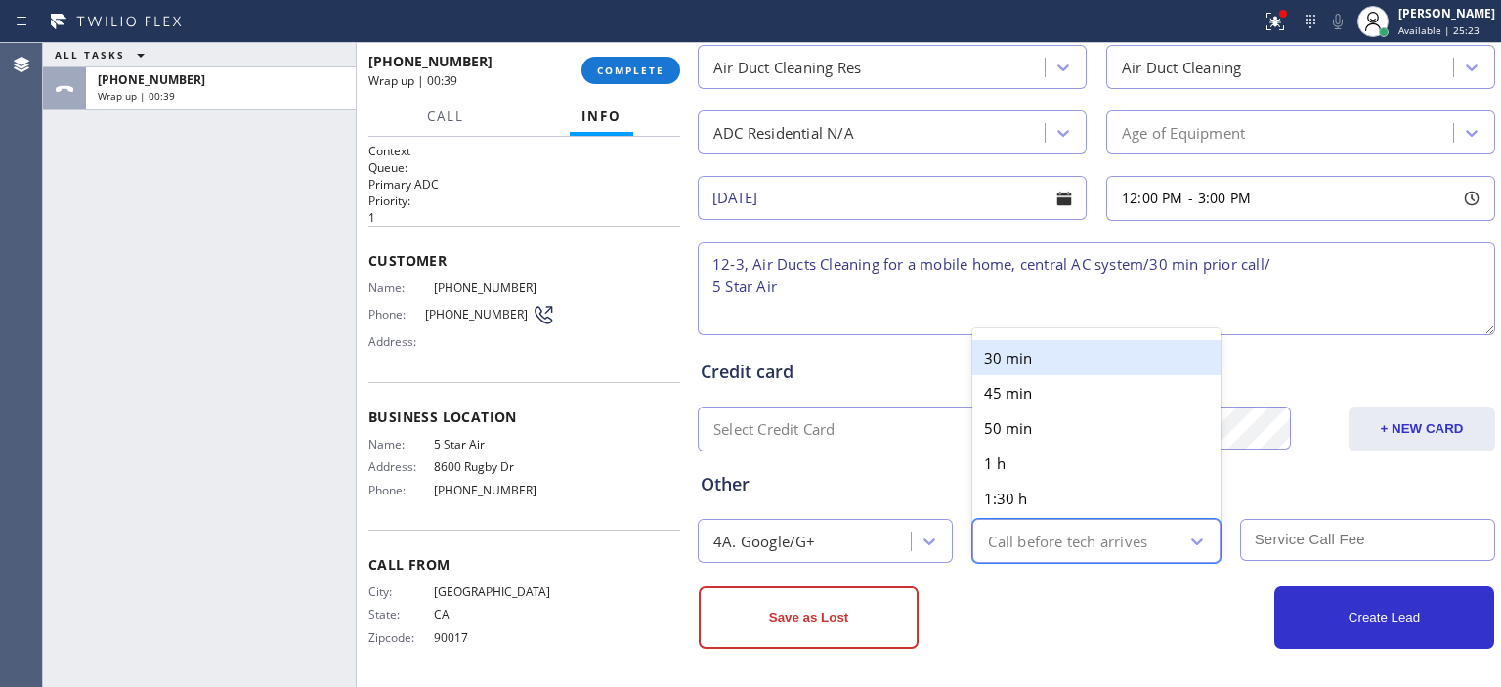
click at [1038, 542] on div "Call before tech arrives" at bounding box center [1067, 541] width 159 height 22
click at [1044, 359] on div "30 min" at bounding box center [1095, 357] width 247 height 35
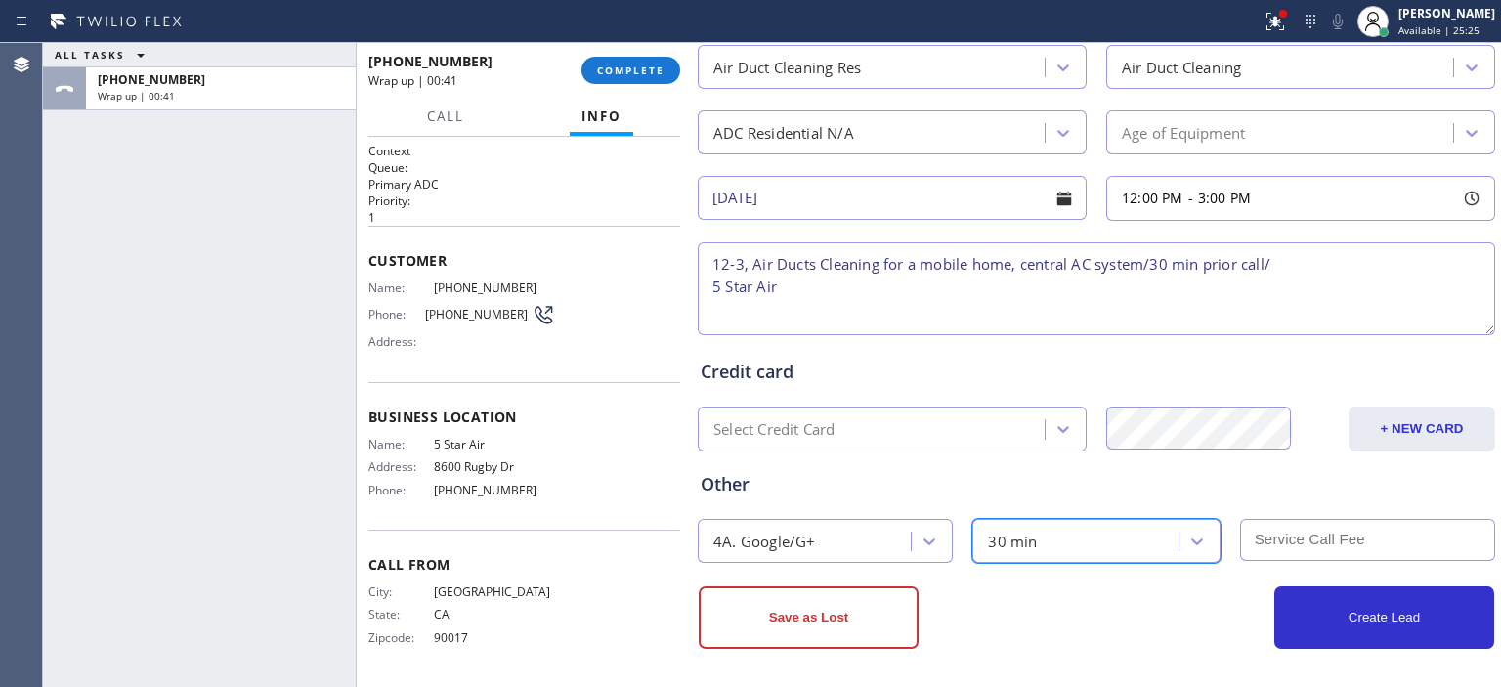
click at [1322, 544] on input "text" at bounding box center [1367, 540] width 255 height 42
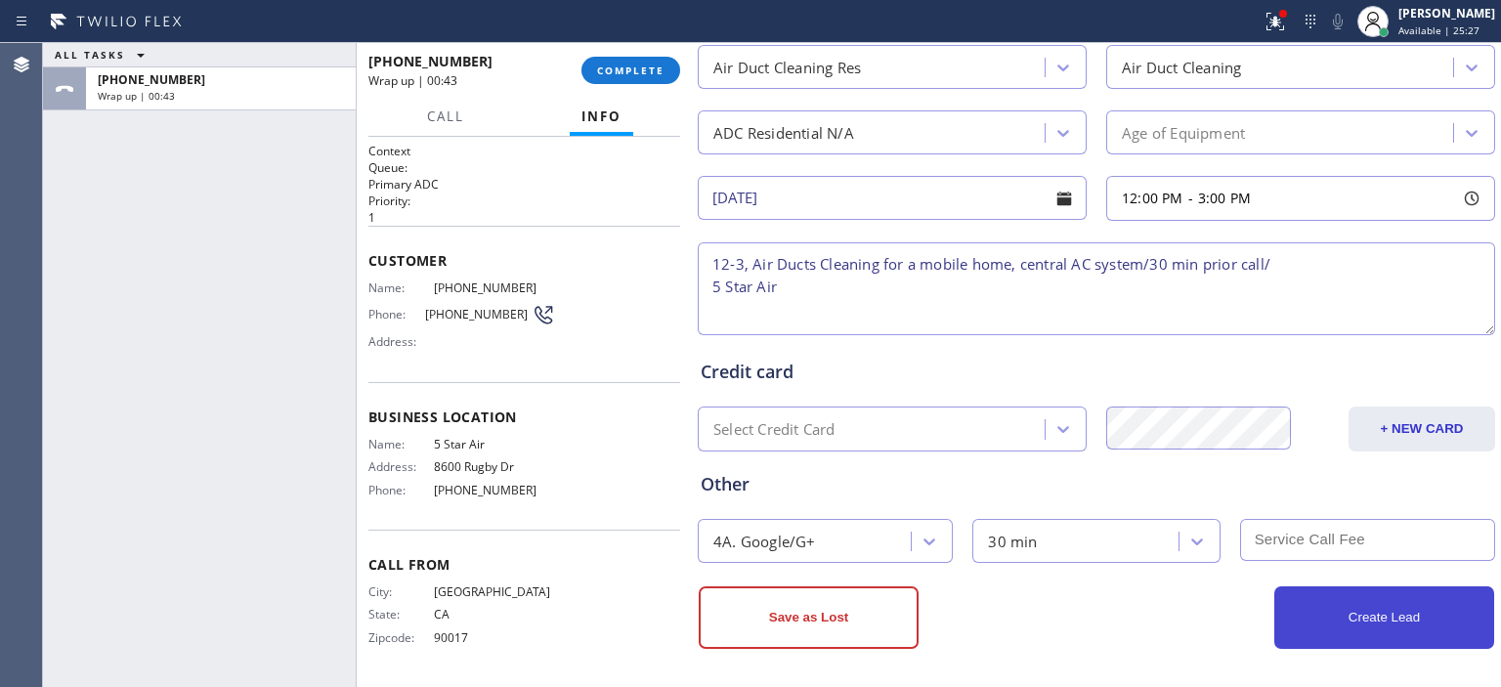
click at [1337, 606] on button "Create Lead" at bounding box center [1384, 617] width 220 height 63
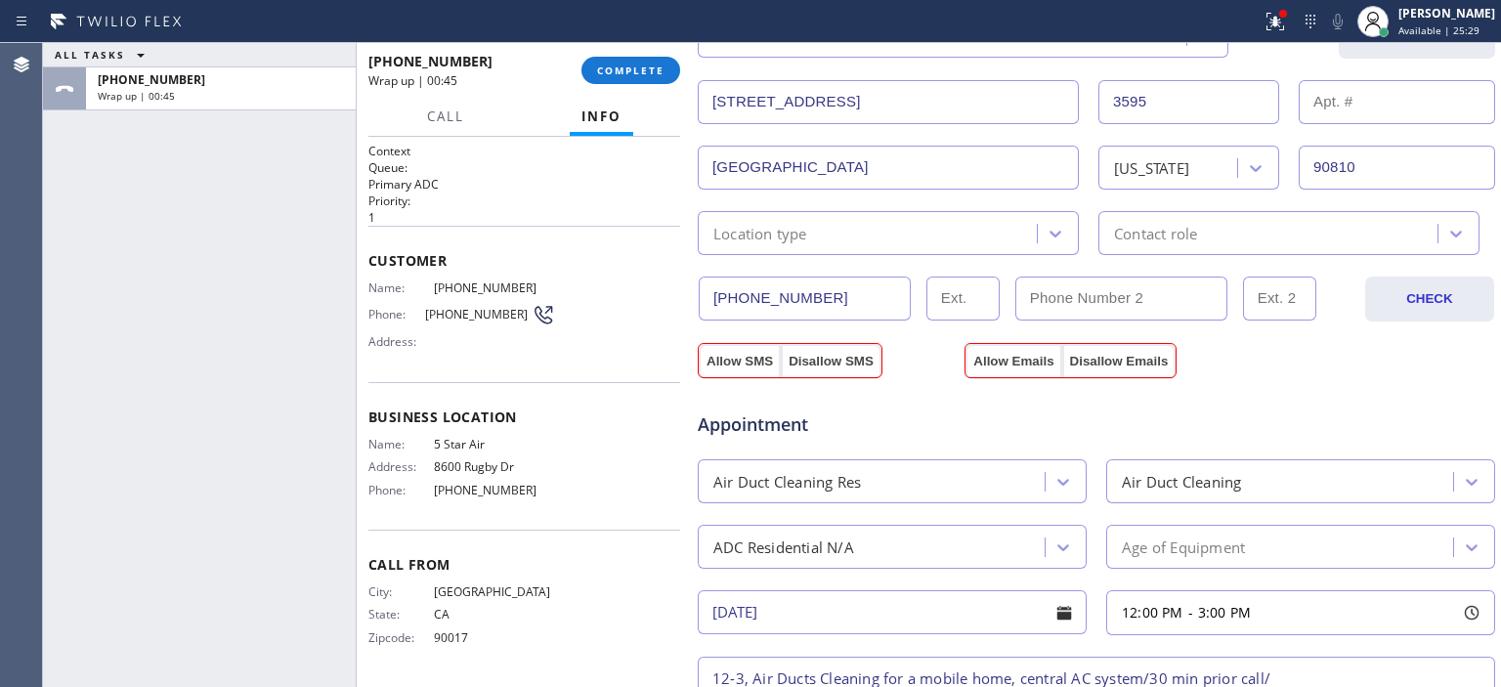
scroll to position [468, 0]
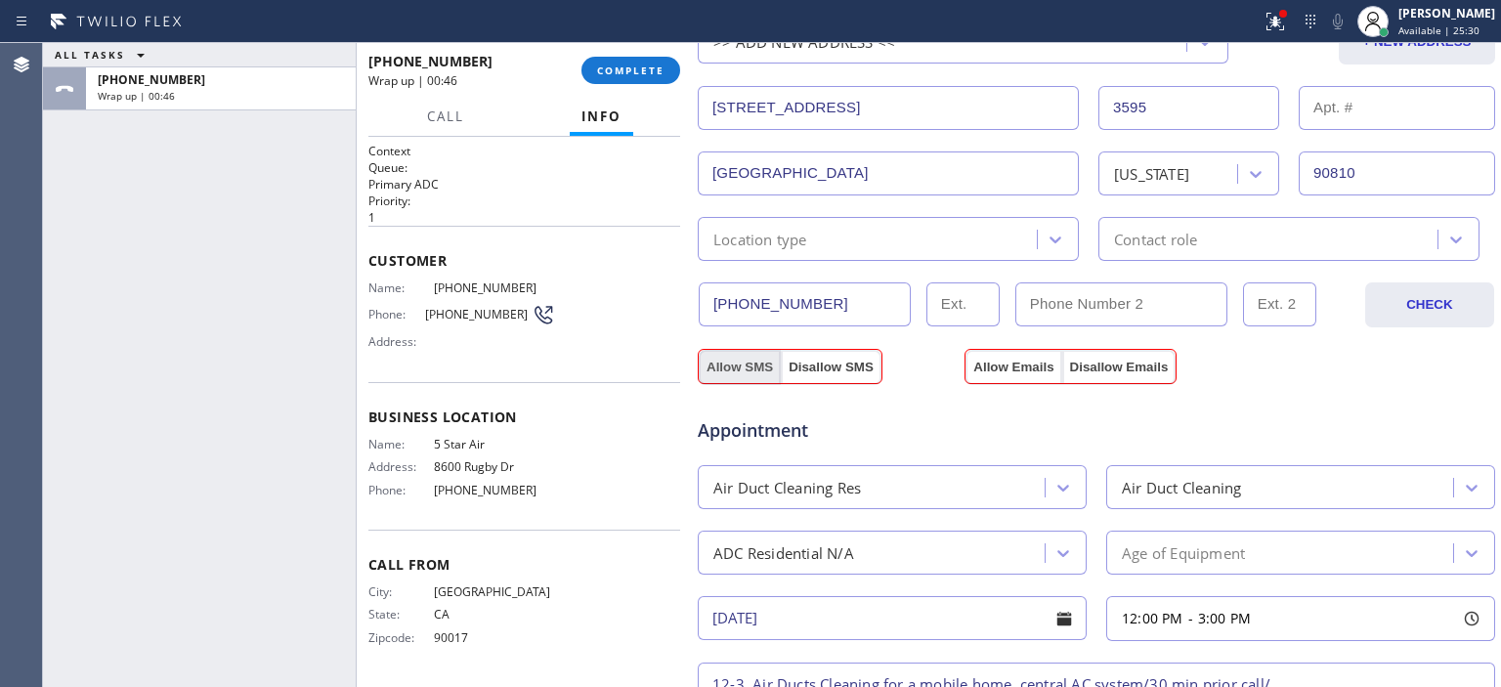
click at [757, 366] on button "Allow SMS" at bounding box center [740, 367] width 82 height 35
click at [1014, 362] on button "Allow Emails" at bounding box center [1014, 367] width 96 height 35
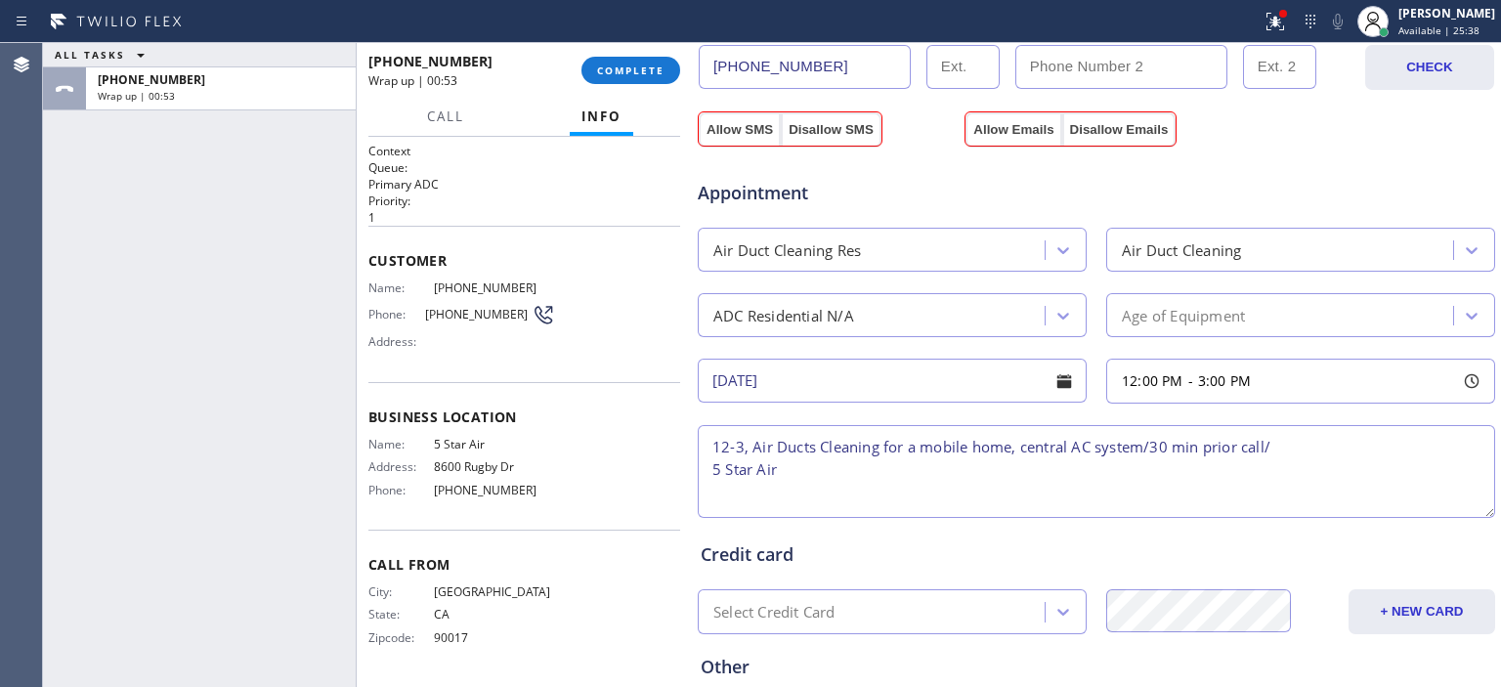
scroll to position [889, 0]
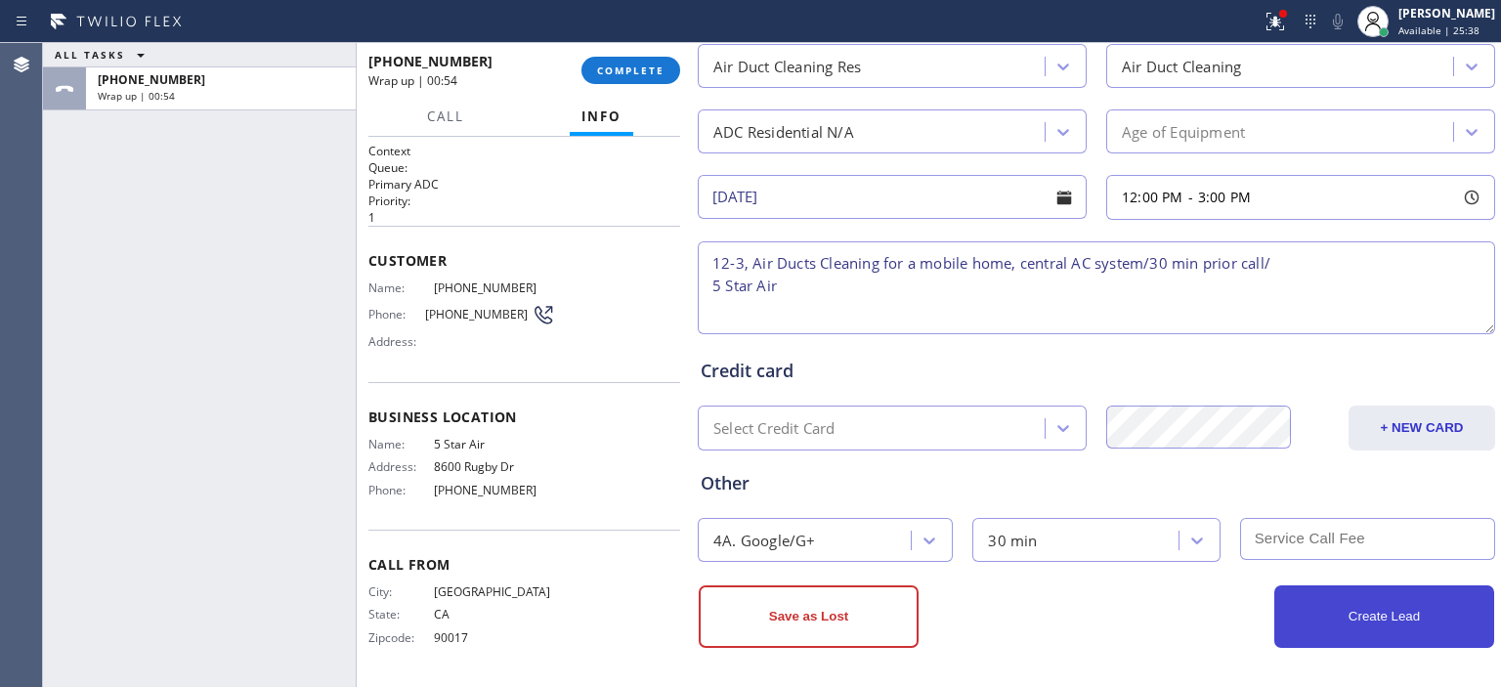
click at [1376, 629] on button "Create Lead" at bounding box center [1384, 616] width 220 height 63
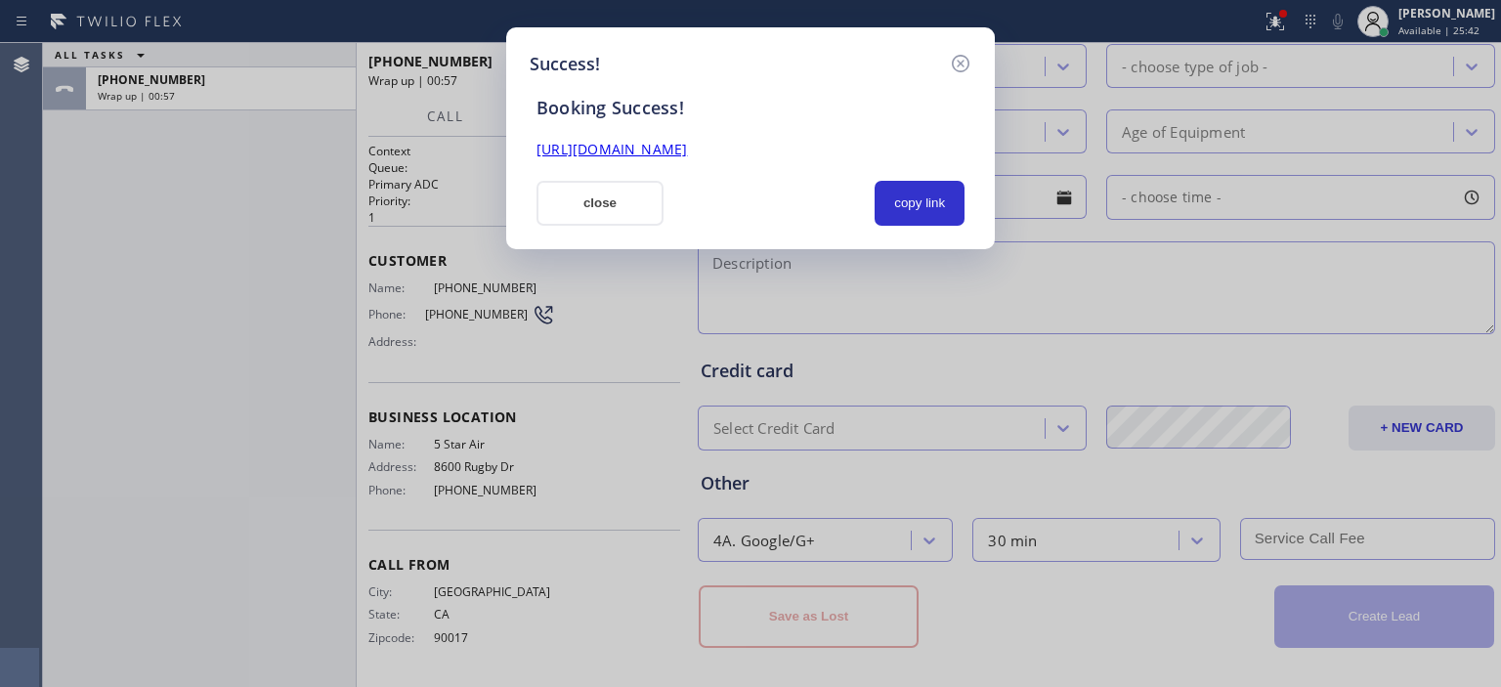
click at [687, 147] on link "https://erp.apollosoft.co/customer/766436#portlet_lead" at bounding box center [612, 149] width 151 height 19
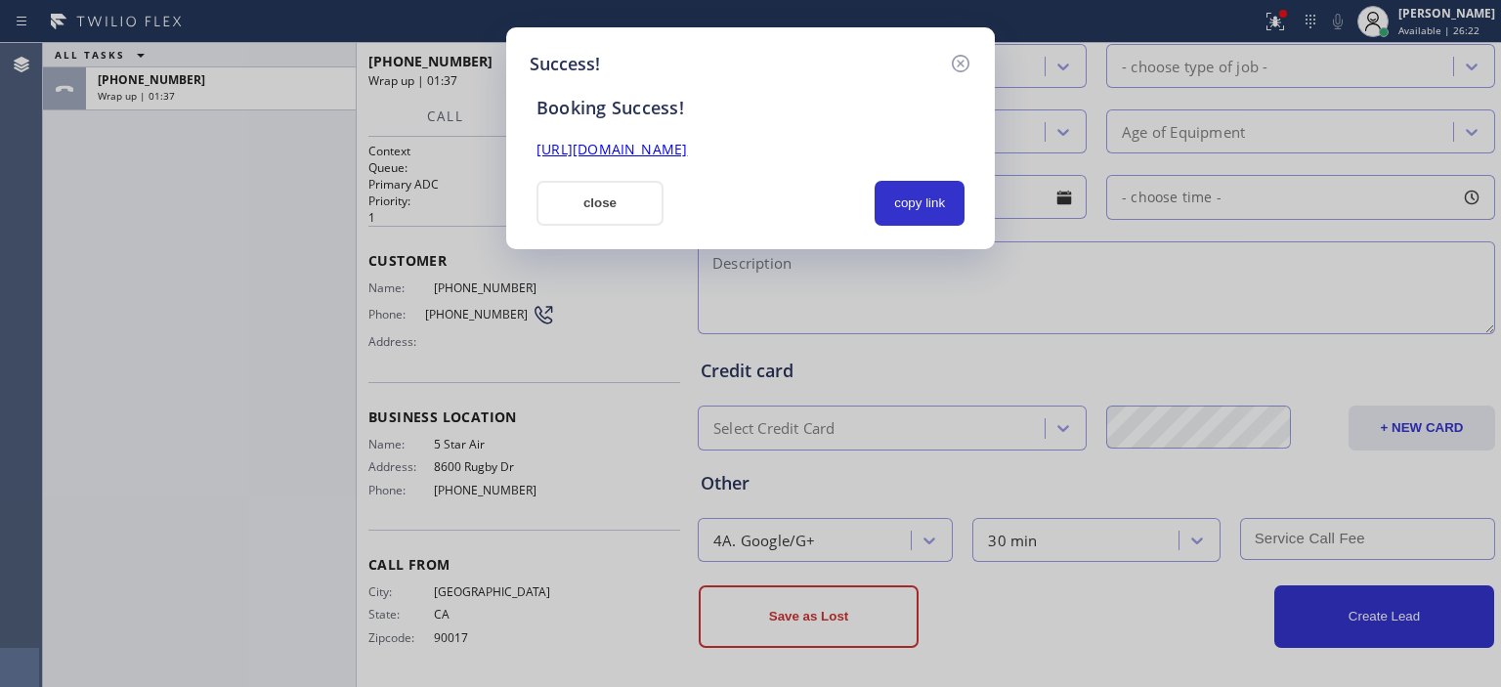
click at [687, 156] on link "https://erp.apollosoft.co/customer/766436#portlet_lead" at bounding box center [612, 149] width 151 height 19
click at [593, 215] on button "close" at bounding box center [600, 203] width 127 height 45
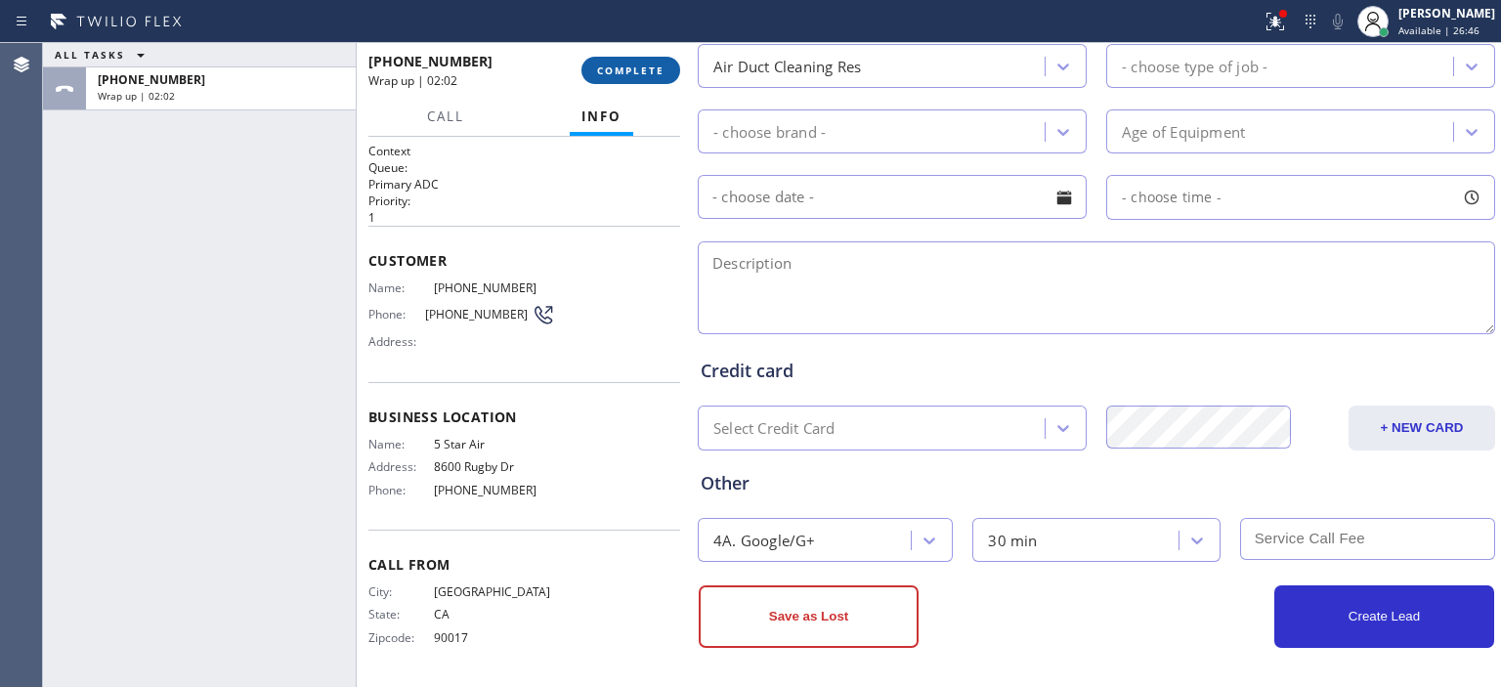
click at [653, 73] on span "COMPLETE" at bounding box center [630, 71] width 67 height 14
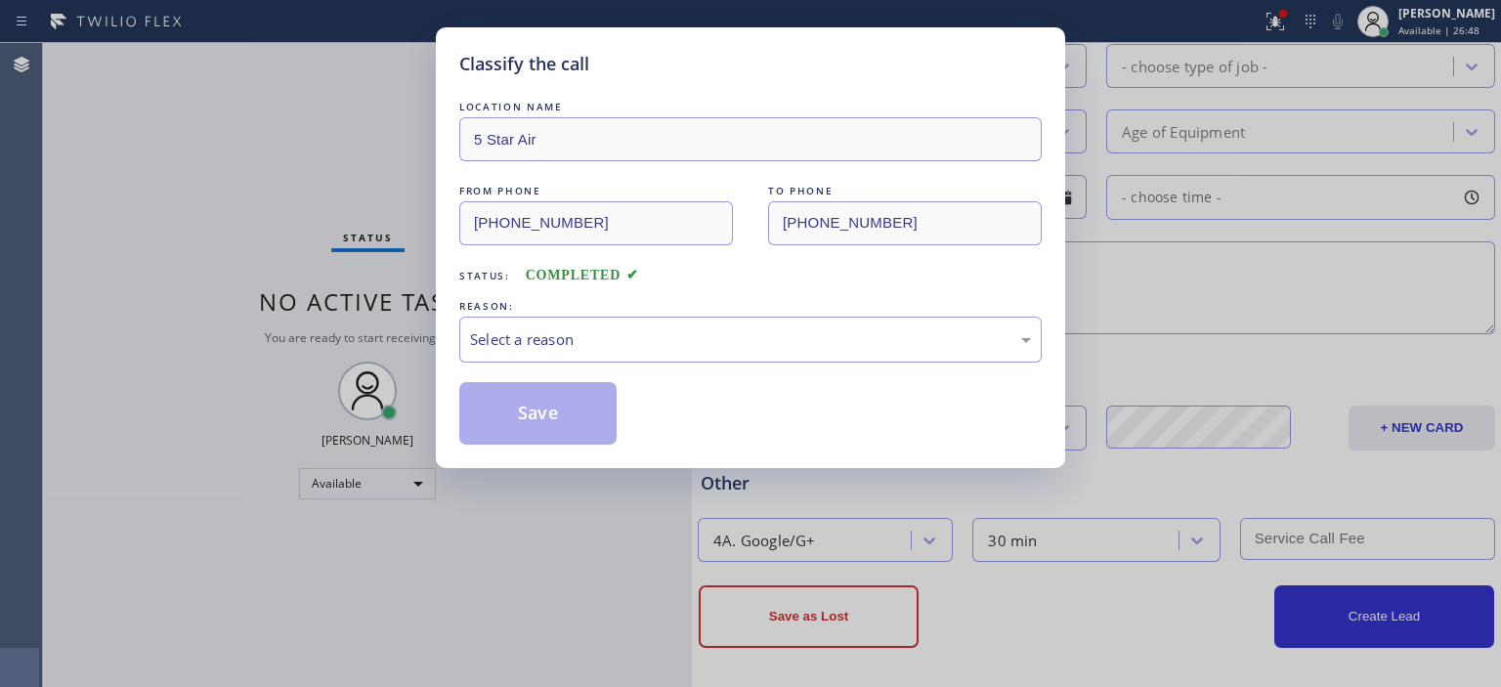
click at [620, 366] on div "LOCATION NAME 5 Star Air FROM PHONE (562) 200-5090 TO PHONE (800) 686-5038 Stat…" at bounding box center [750, 271] width 582 height 348
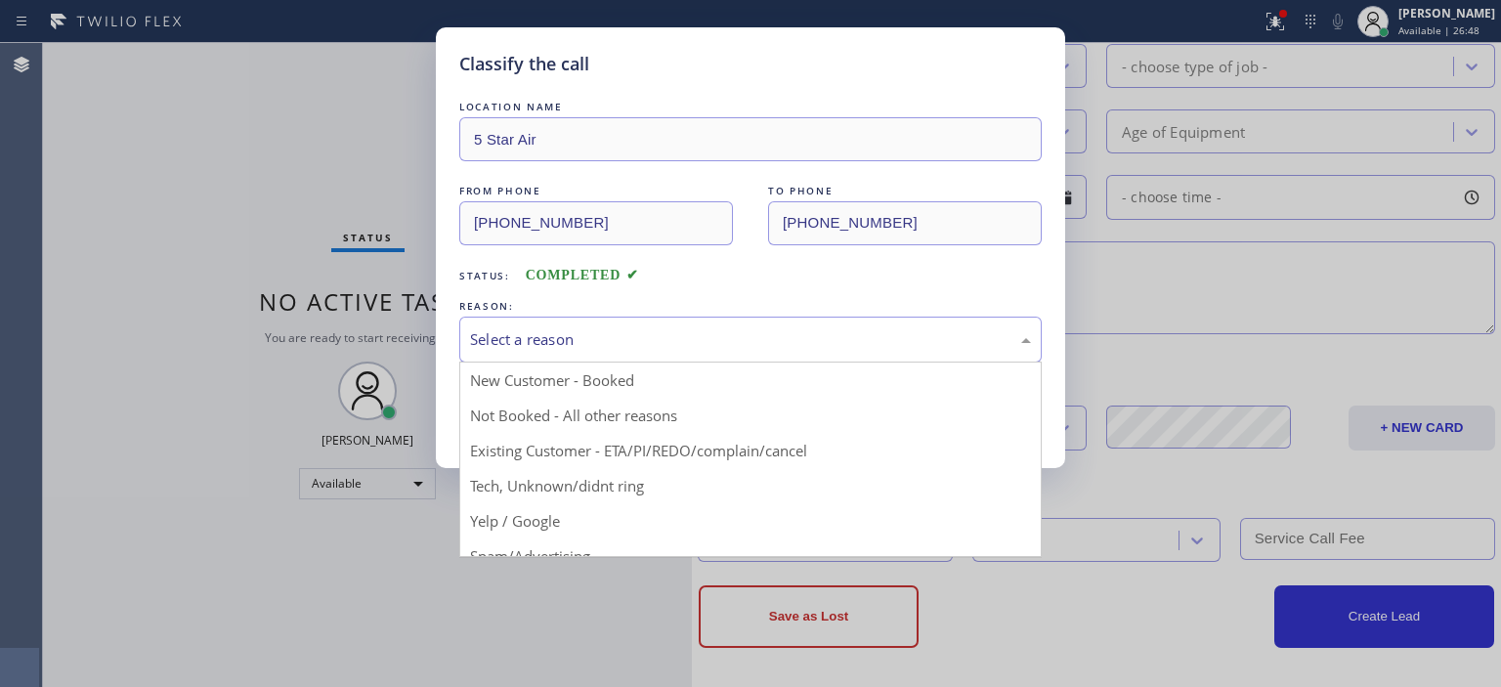
click at [626, 323] on div "Select a reason" at bounding box center [750, 340] width 582 height 46
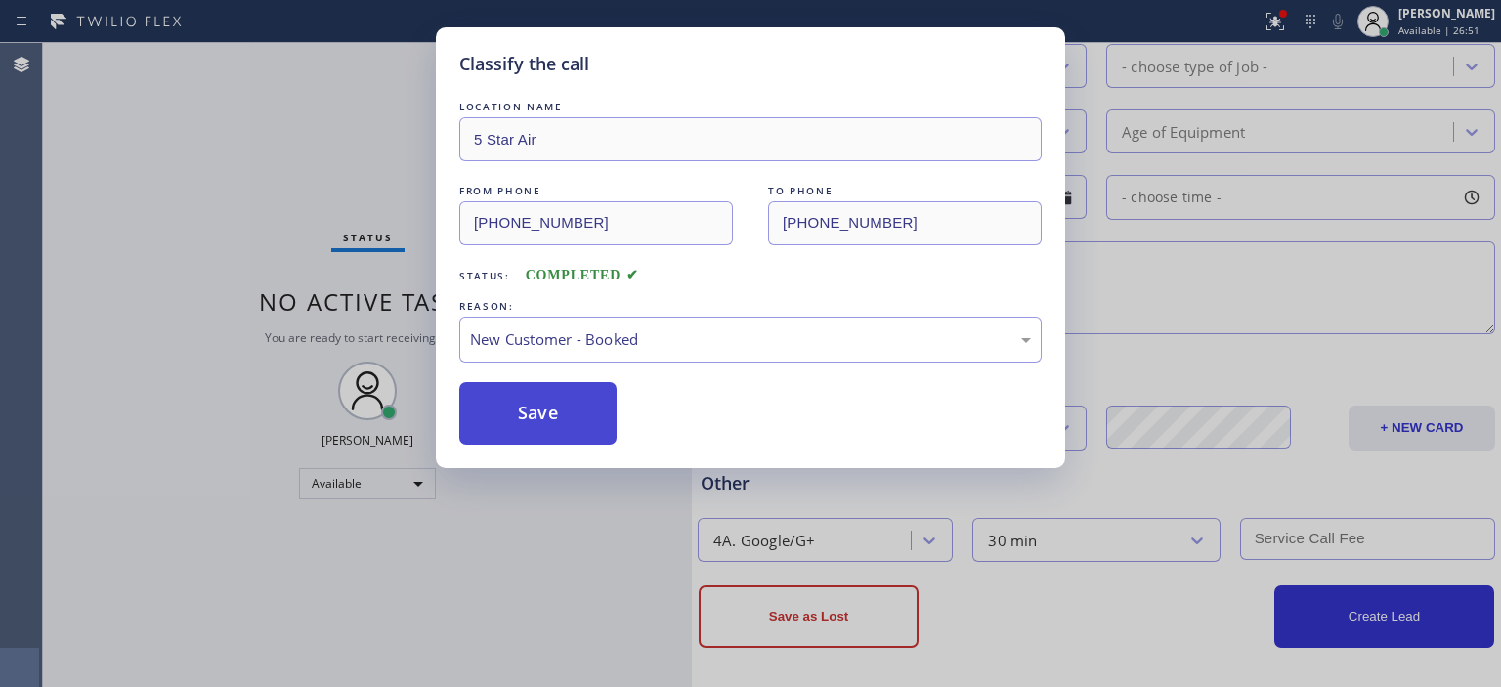
click at [562, 413] on button "Save" at bounding box center [537, 413] width 157 height 63
